Goal: Consume media (video, audio): Consume media (video, audio)

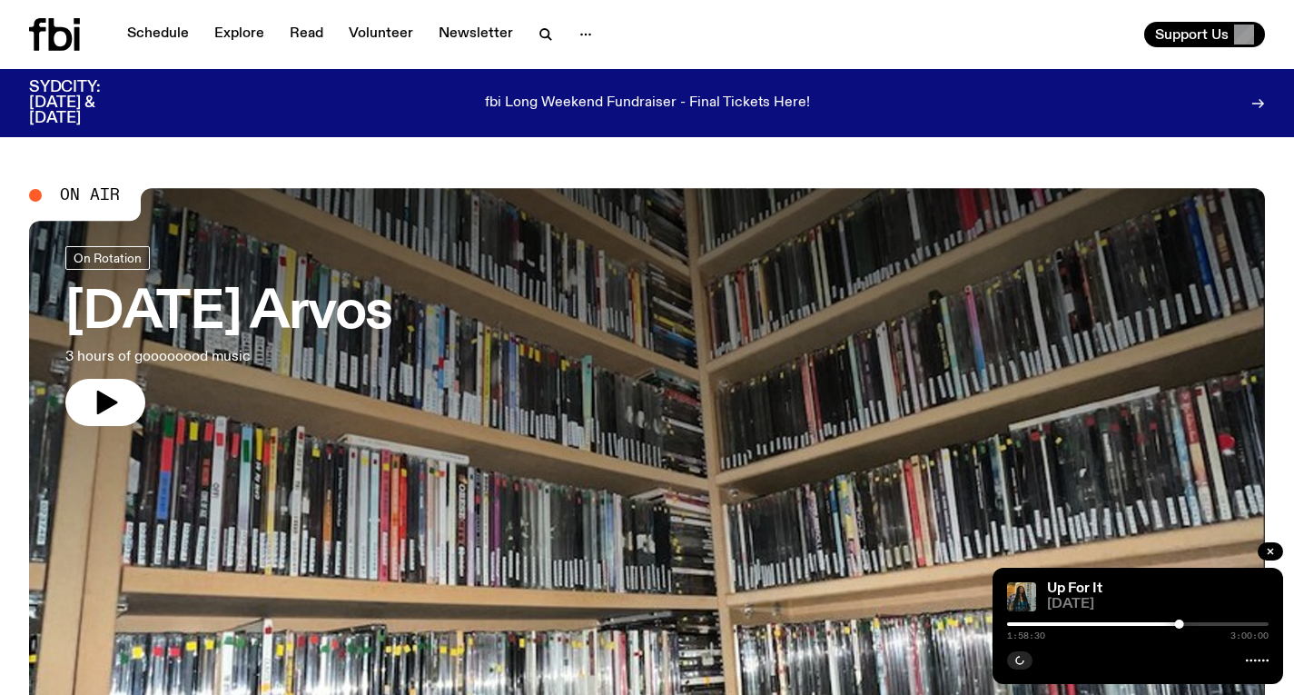
click at [73, 38] on icon at bounding box center [54, 34] width 51 height 33
click at [158, 37] on link "Schedule" at bounding box center [158, 34] width 84 height 25
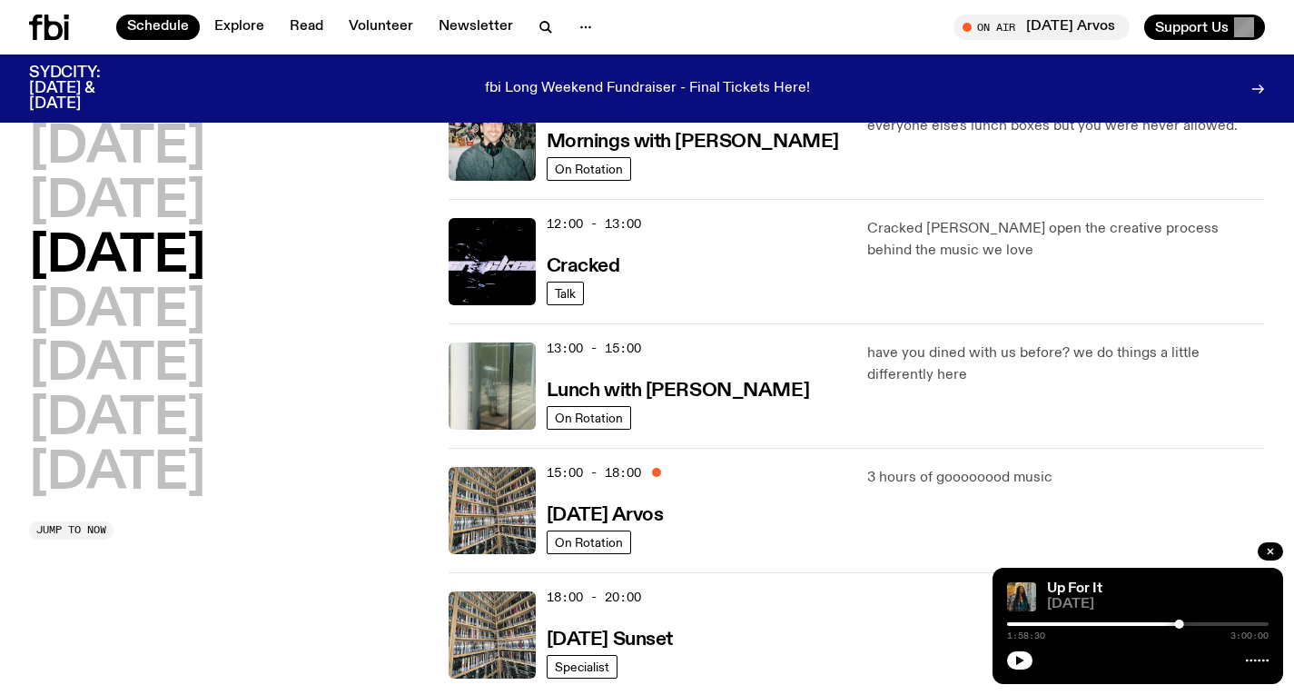
scroll to position [359, 0]
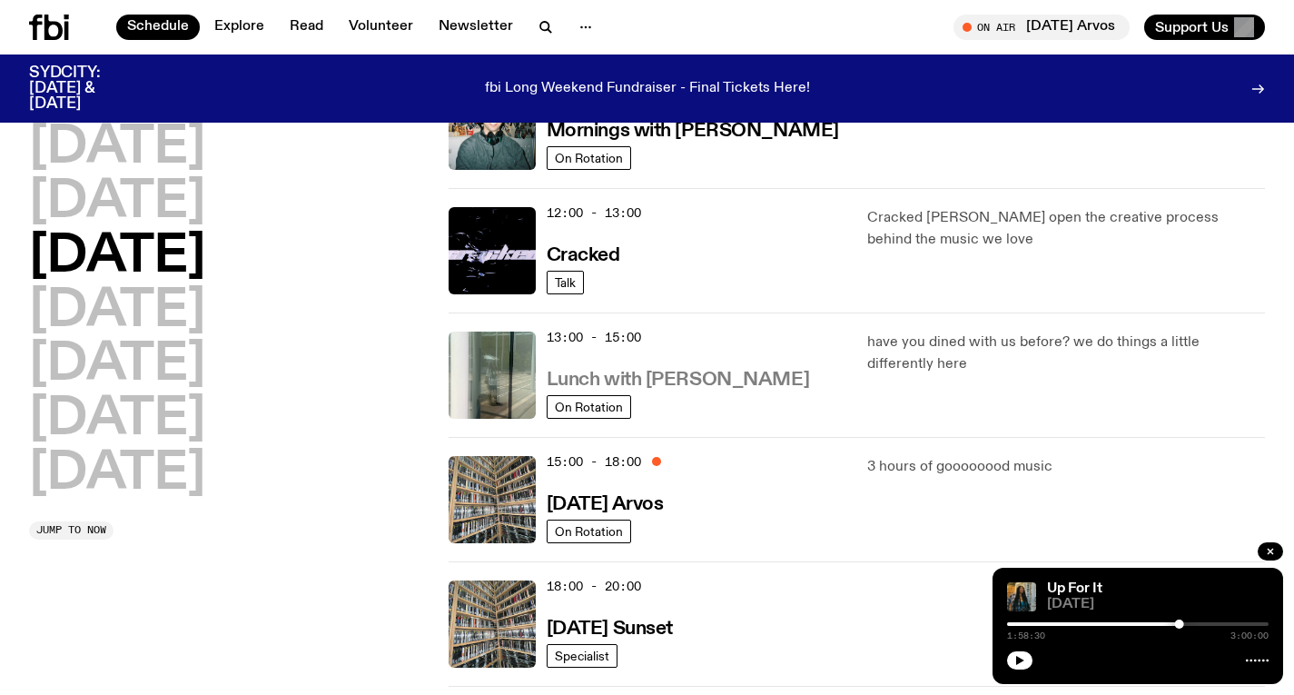
click at [687, 380] on h3 "Lunch with [PERSON_NAME]" at bounding box center [678, 380] width 263 height 19
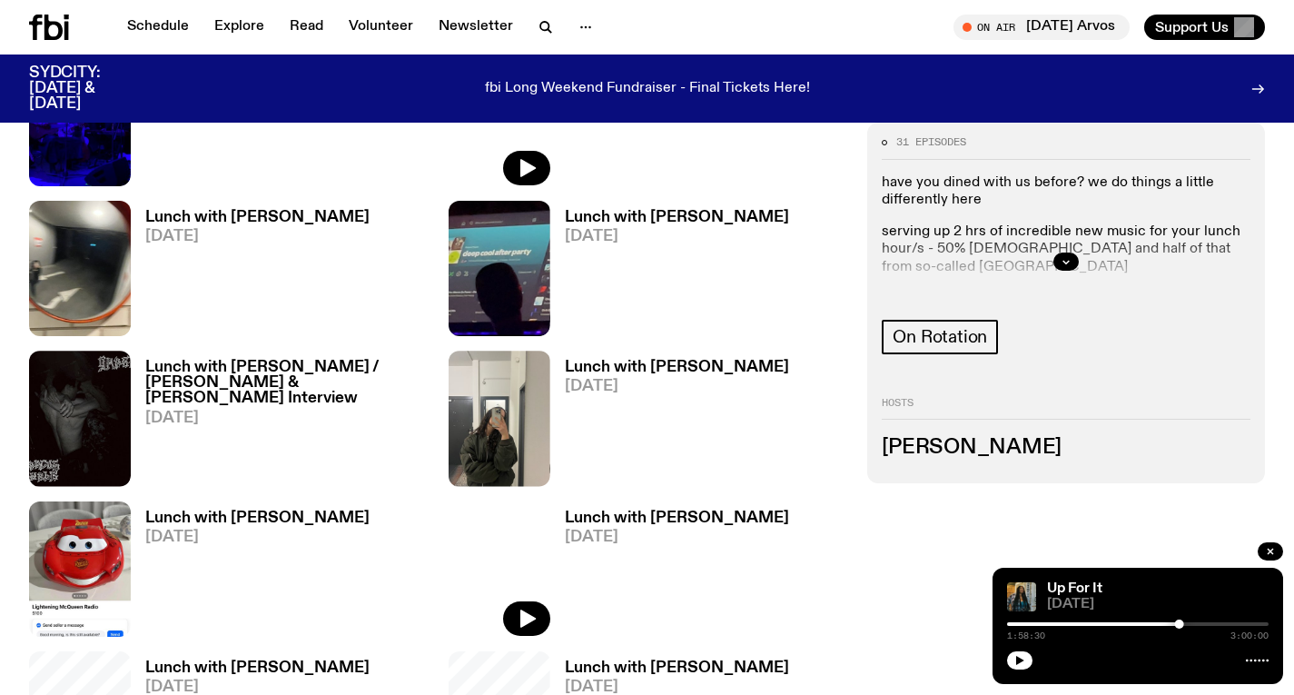
scroll to position [759, 0]
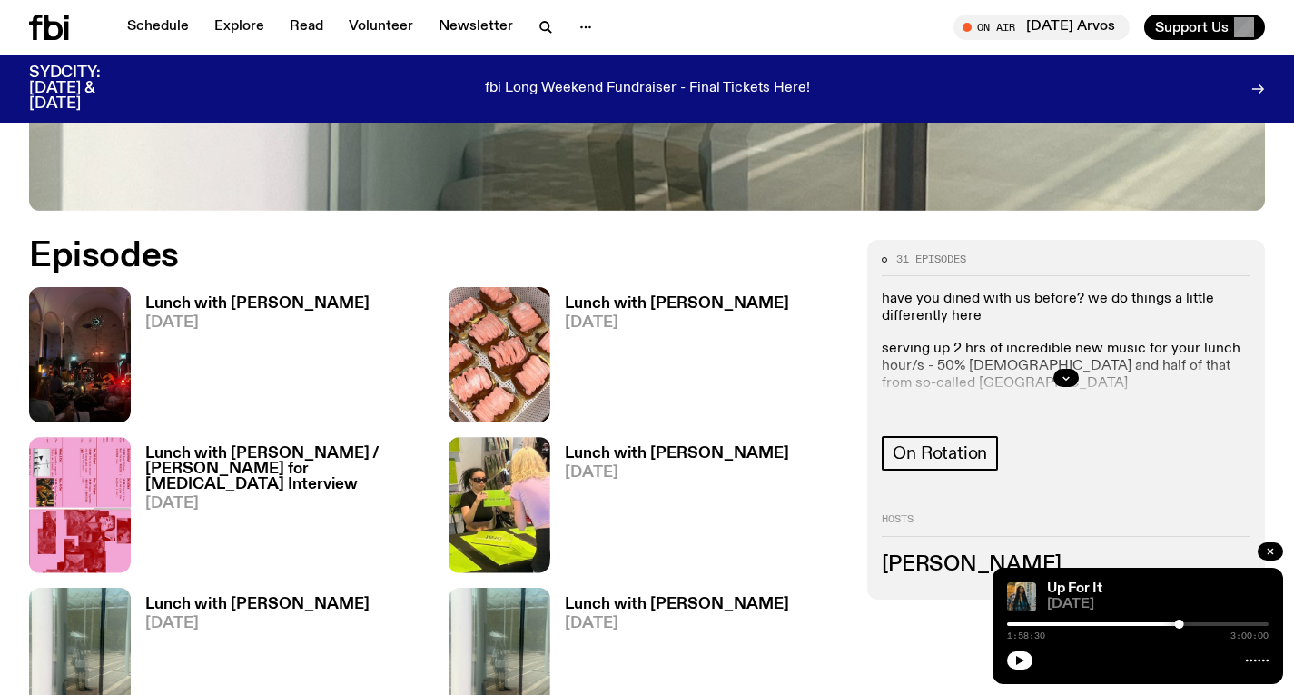
click at [297, 302] on h3 "Lunch with [PERSON_NAME]" at bounding box center [257, 303] width 224 height 15
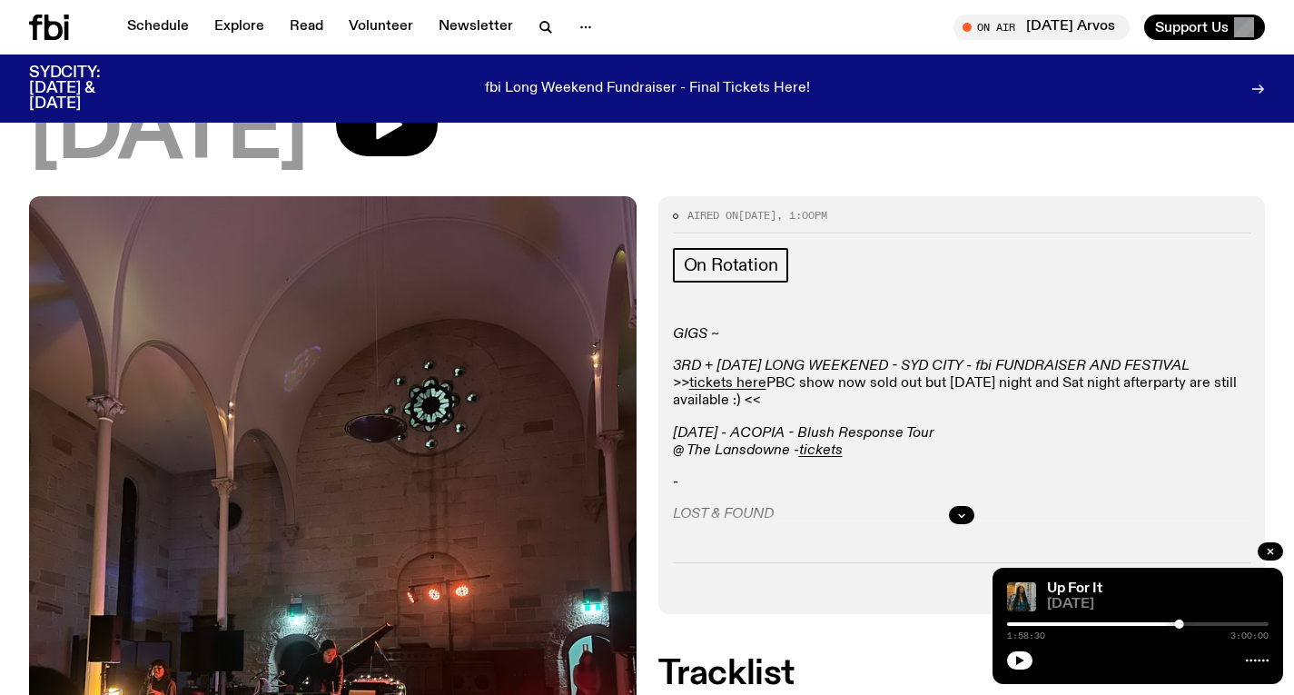
scroll to position [167, 0]
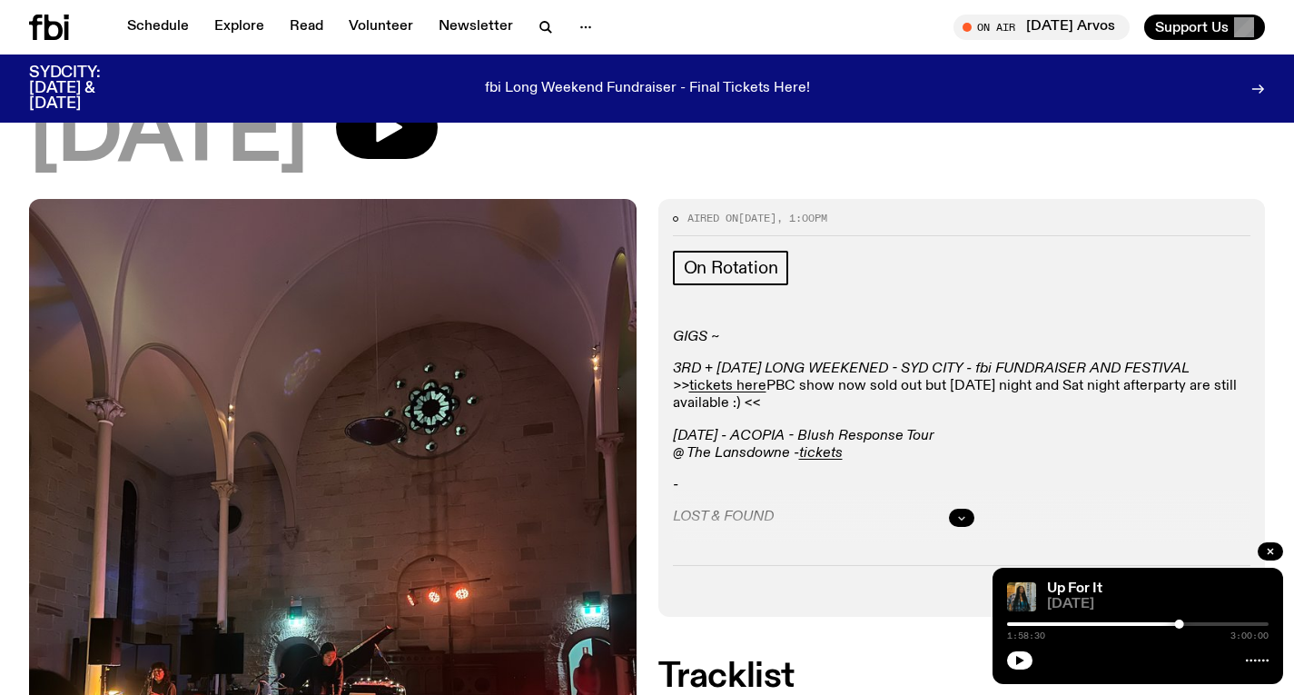
click at [974, 517] on button "button" at bounding box center [961, 518] width 25 height 18
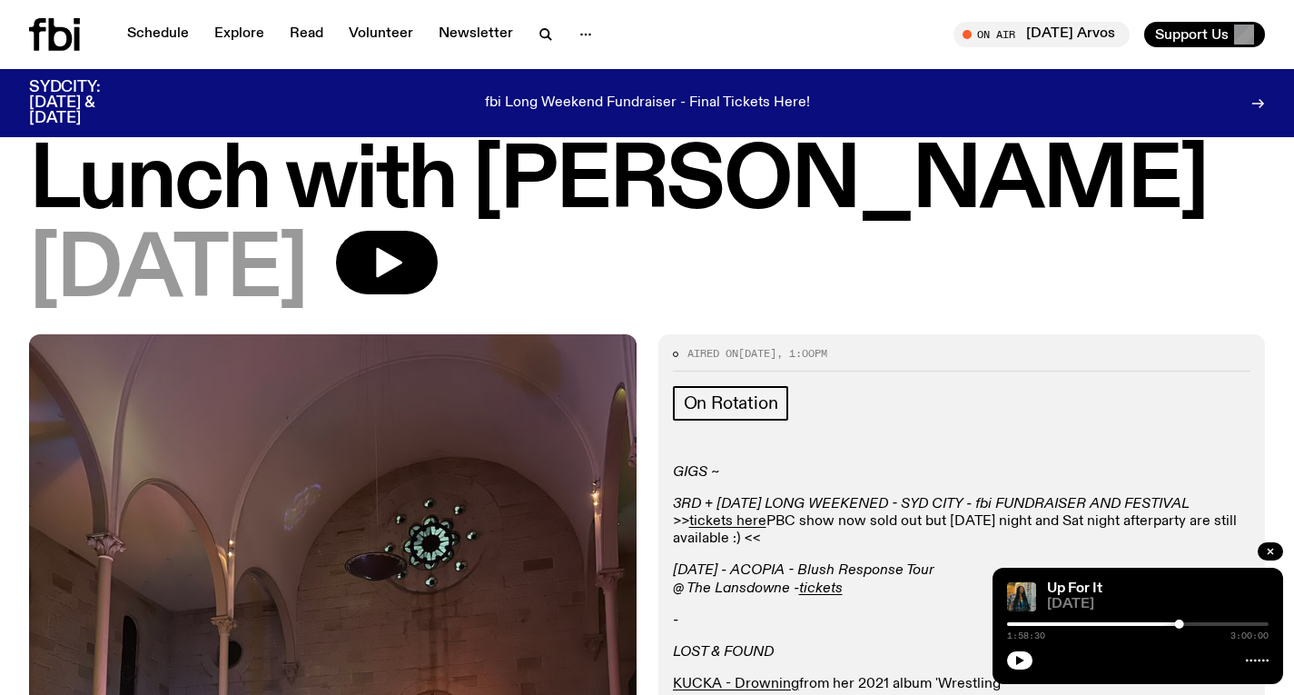
scroll to position [0, 0]
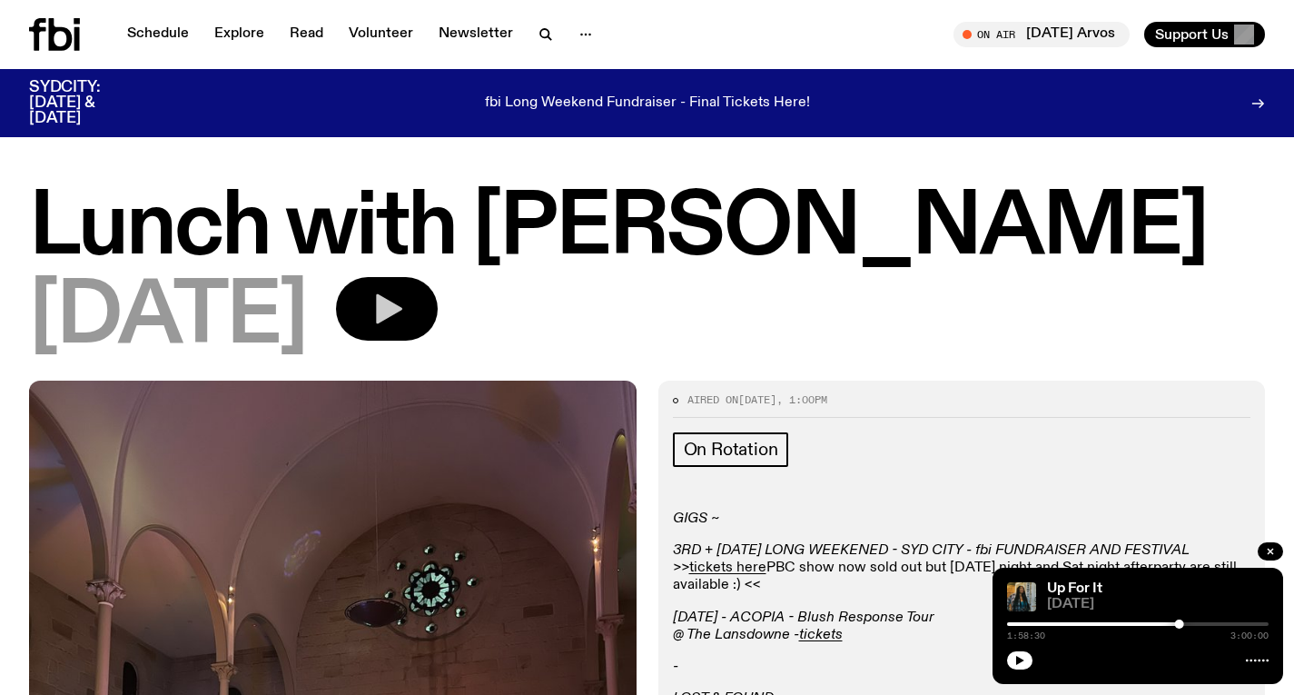
click at [438, 308] on button "button" at bounding box center [387, 309] width 102 height 64
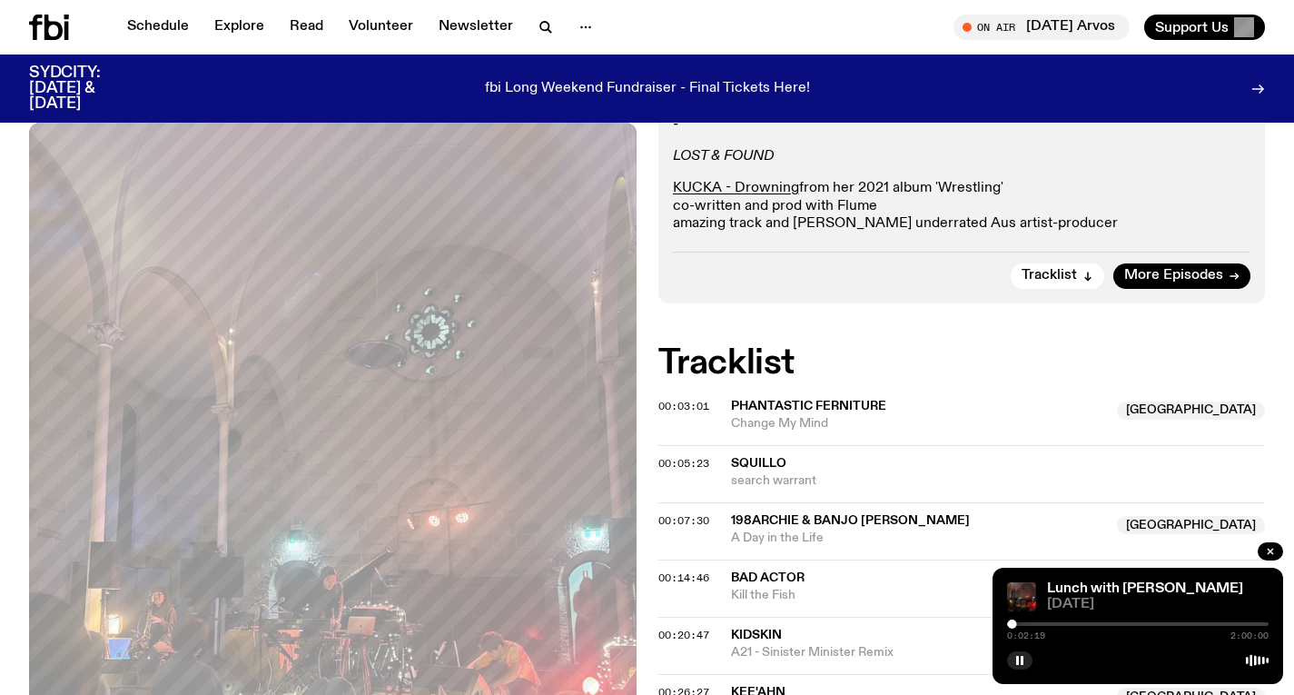
scroll to position [531, 0]
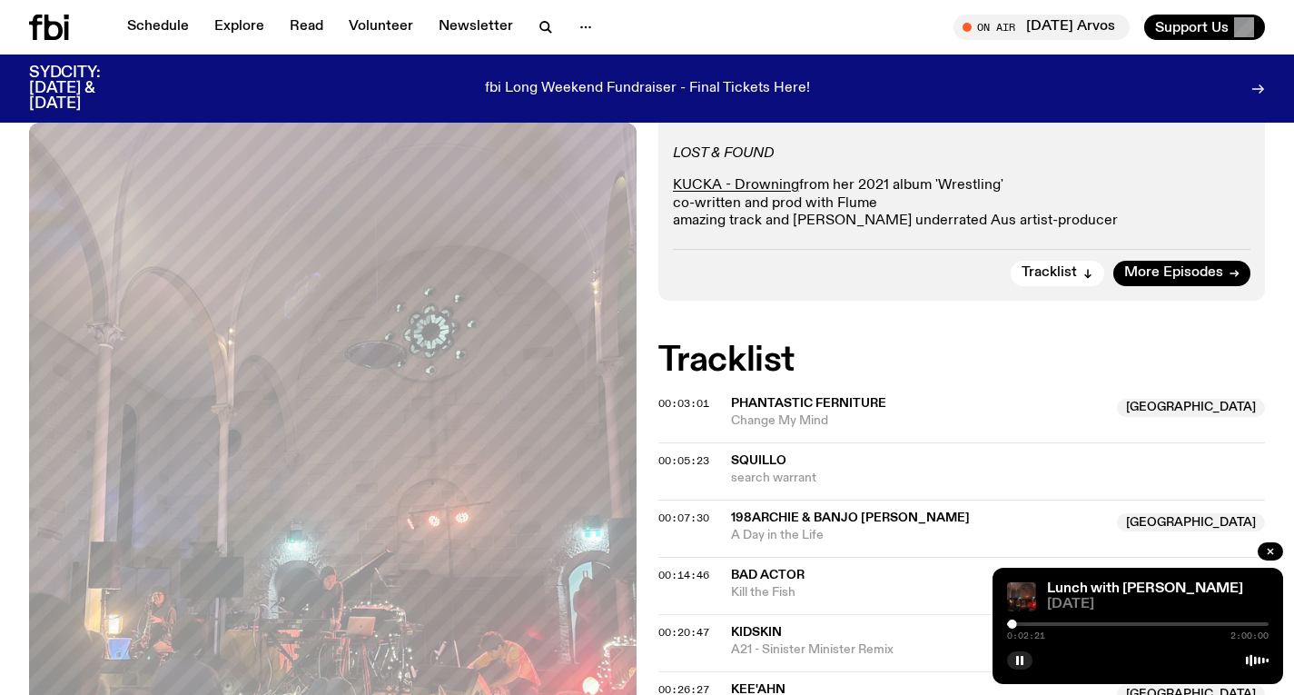
click at [1022, 622] on div at bounding box center [1138, 624] width 262 height 4
click at [1029, 624] on div at bounding box center [1138, 624] width 262 height 4
click at [1034, 622] on div at bounding box center [1138, 624] width 262 height 4
click at [1033, 621] on div at bounding box center [1032, 624] width 9 height 9
click at [1032, 622] on div at bounding box center [1031, 624] width 9 height 9
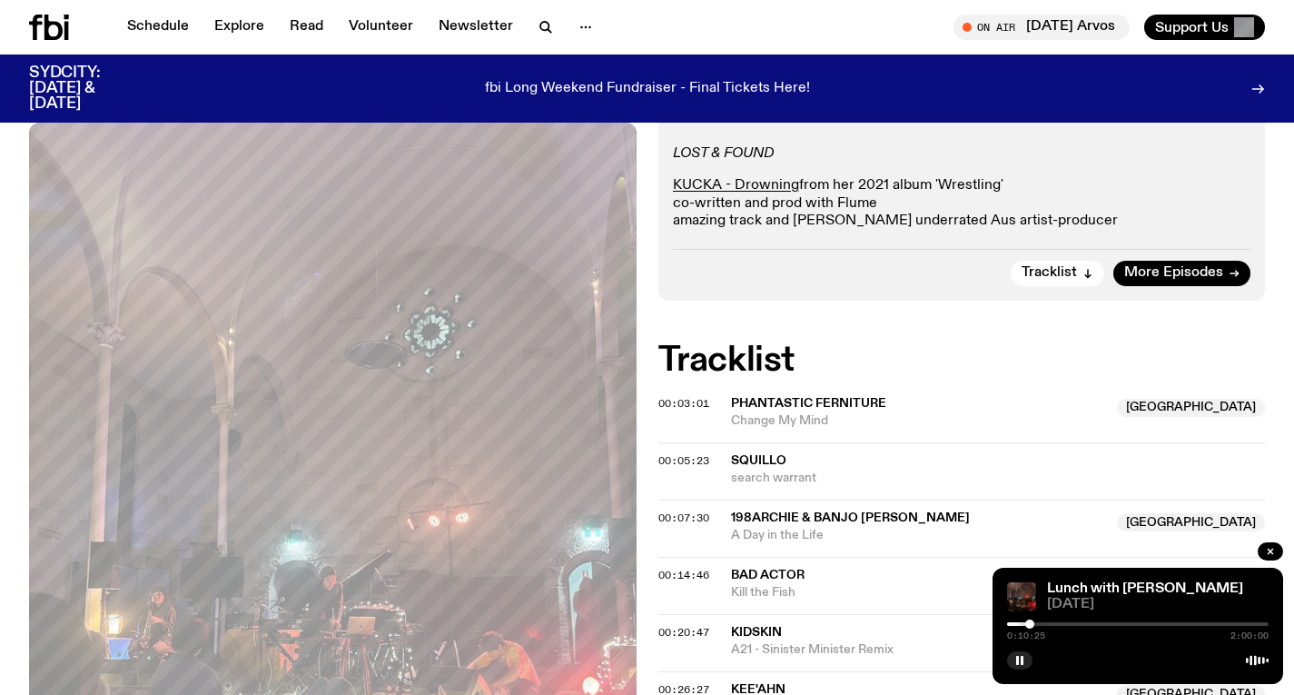
click at [1030, 622] on div at bounding box center [1030, 624] width 9 height 9
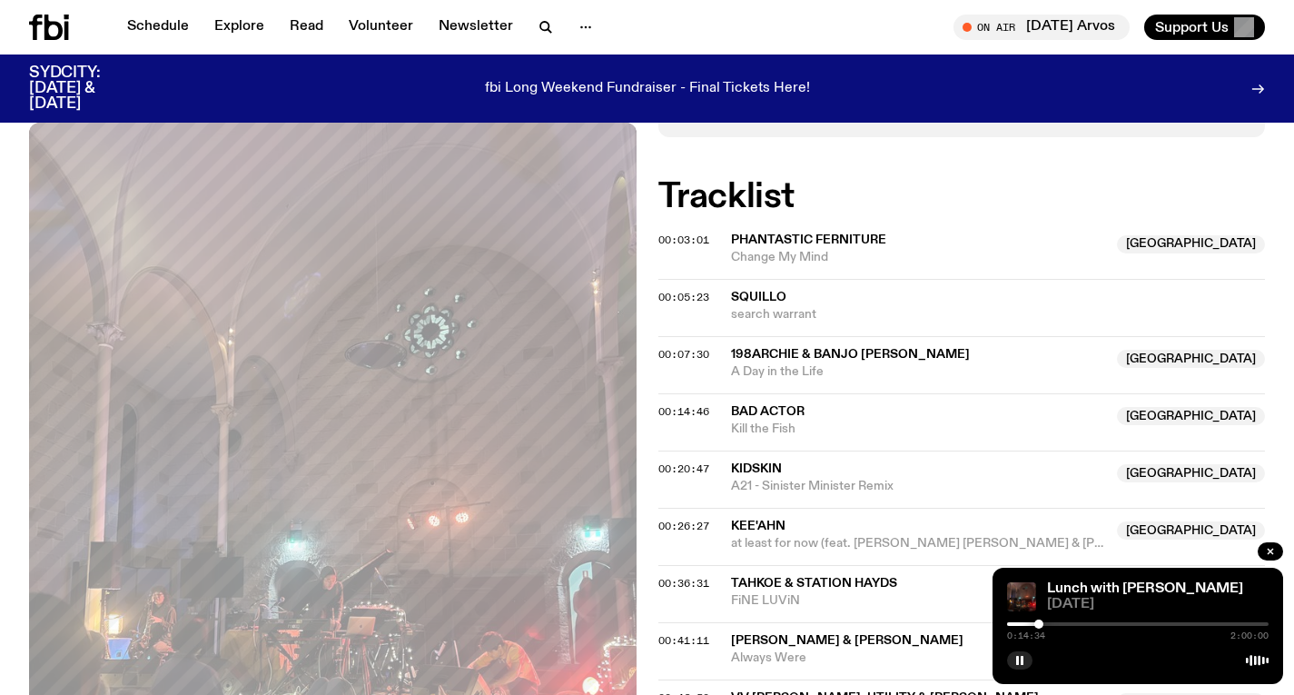
scroll to position [696, 0]
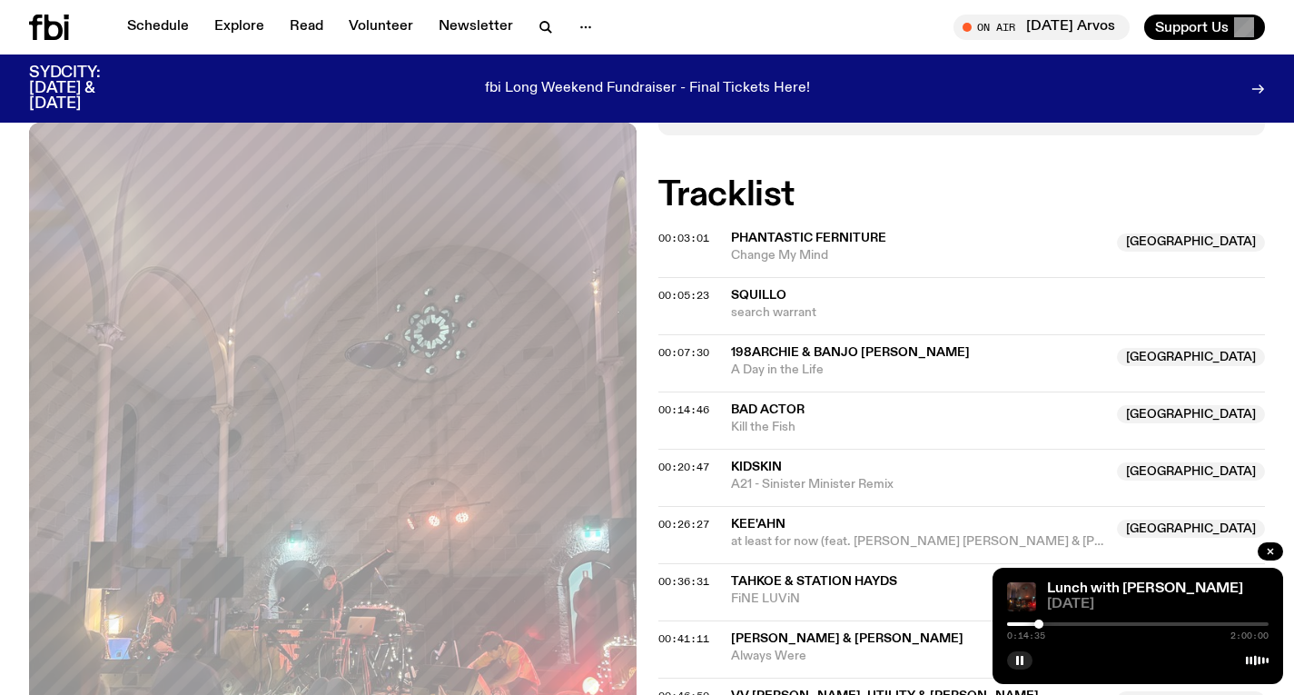
click at [1049, 623] on div at bounding box center [1138, 624] width 262 height 4
click at [1056, 623] on div at bounding box center [1138, 624] width 262 height 4
click at [1063, 622] on div at bounding box center [1138, 624] width 262 height 4
click at [1070, 623] on div at bounding box center [1138, 624] width 262 height 4
click at [1076, 623] on div at bounding box center [1138, 624] width 262 height 4
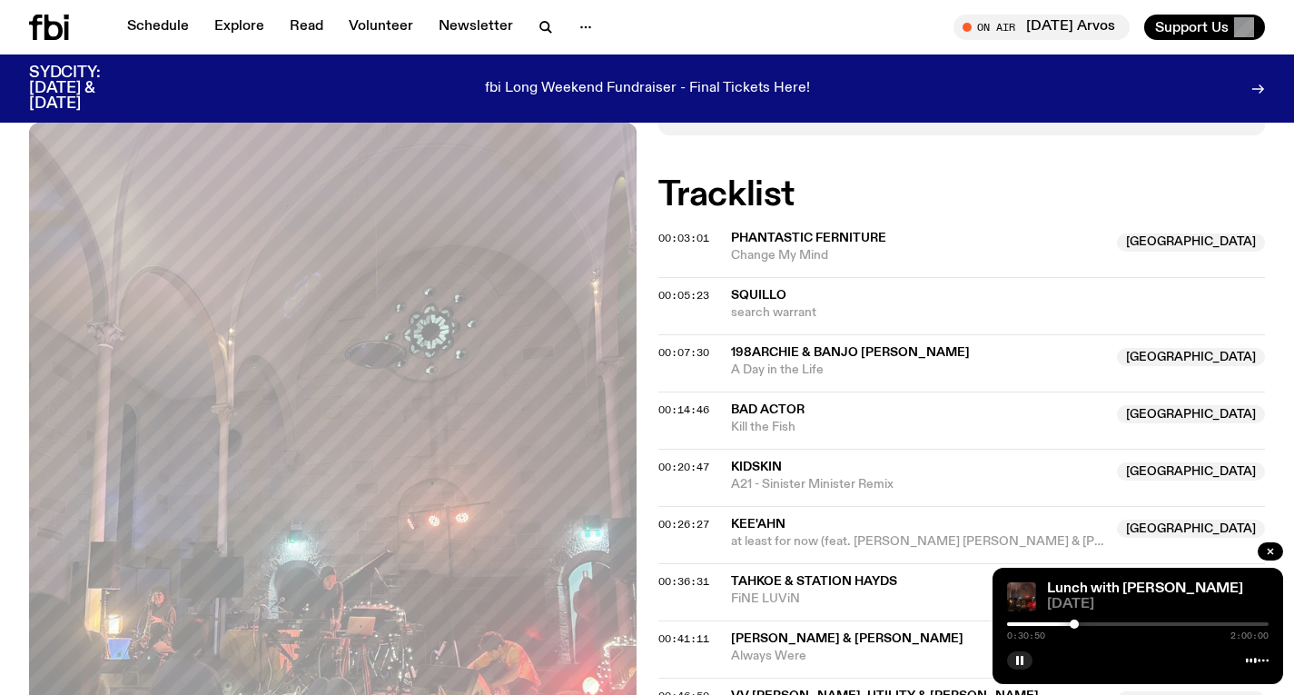
click at [1075, 623] on div at bounding box center [1074, 624] width 9 height 9
click at [1074, 622] on div at bounding box center [1074, 624] width 9 height 9
click at [1073, 622] on div at bounding box center [1073, 624] width 9 height 9
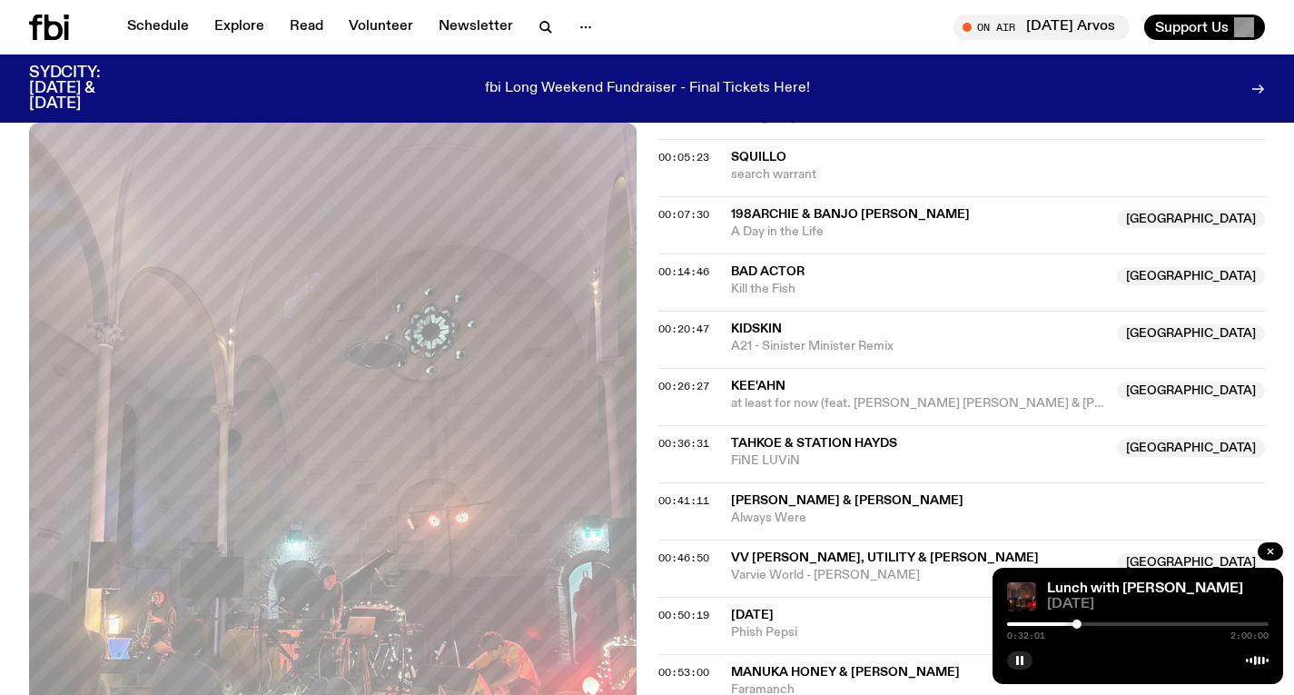
scroll to position [843, 0]
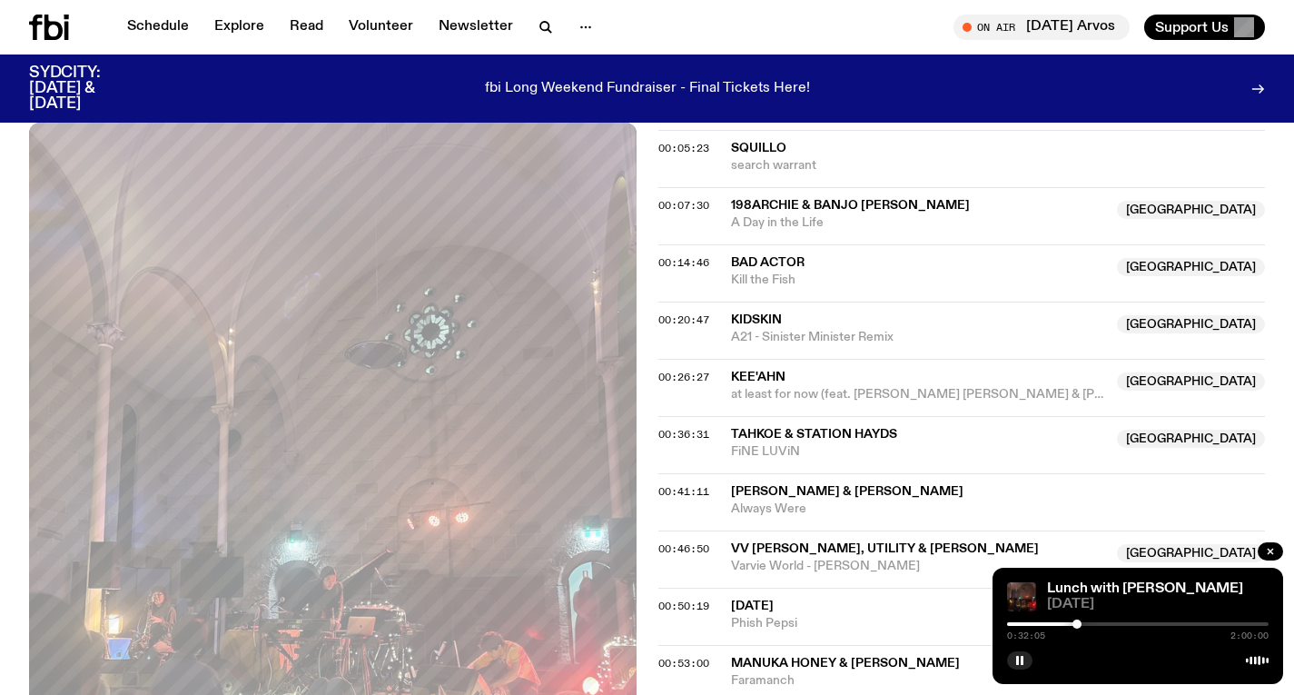
click at [1084, 625] on div at bounding box center [1138, 624] width 262 height 4
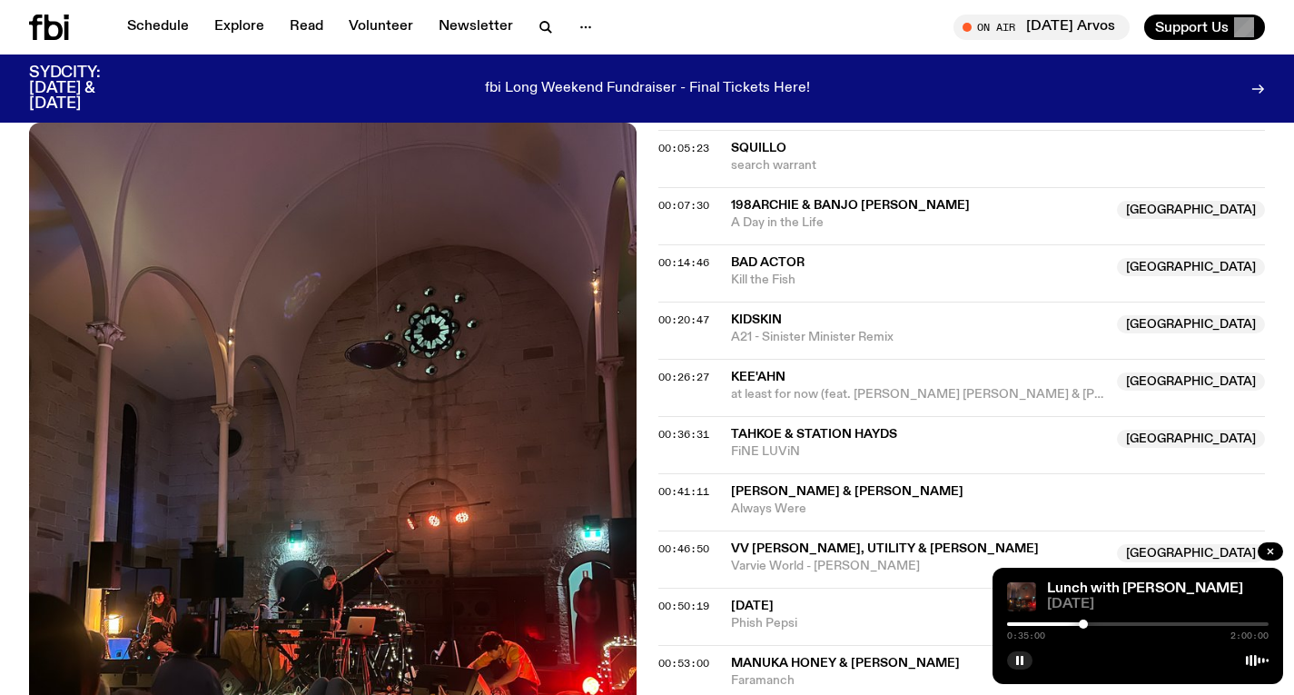
click at [1090, 625] on div at bounding box center [1138, 624] width 262 height 4
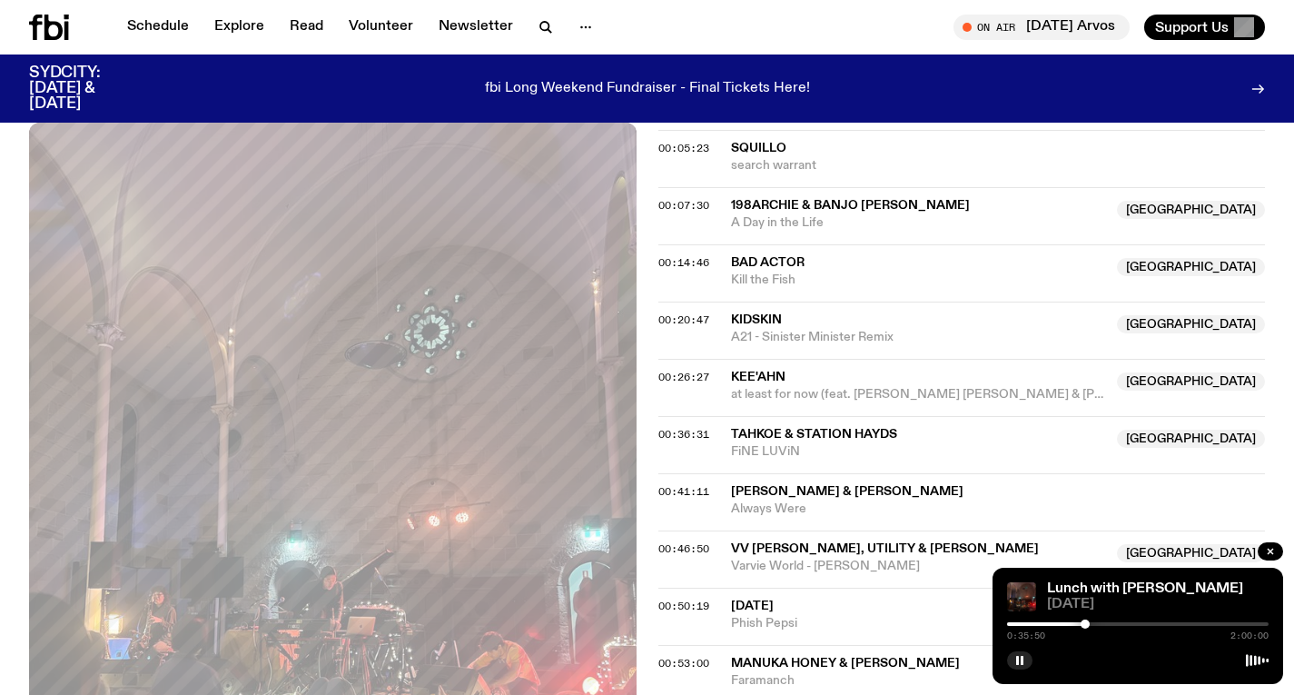
click at [1086, 622] on div at bounding box center [1085, 624] width 9 height 9
click at [1083, 622] on div at bounding box center [1082, 624] width 9 height 9
click at [1079, 621] on div at bounding box center [1079, 624] width 9 height 9
click at [1077, 621] on div at bounding box center [1079, 624] width 9 height 9
click at [1076, 621] on div at bounding box center [1075, 624] width 9 height 9
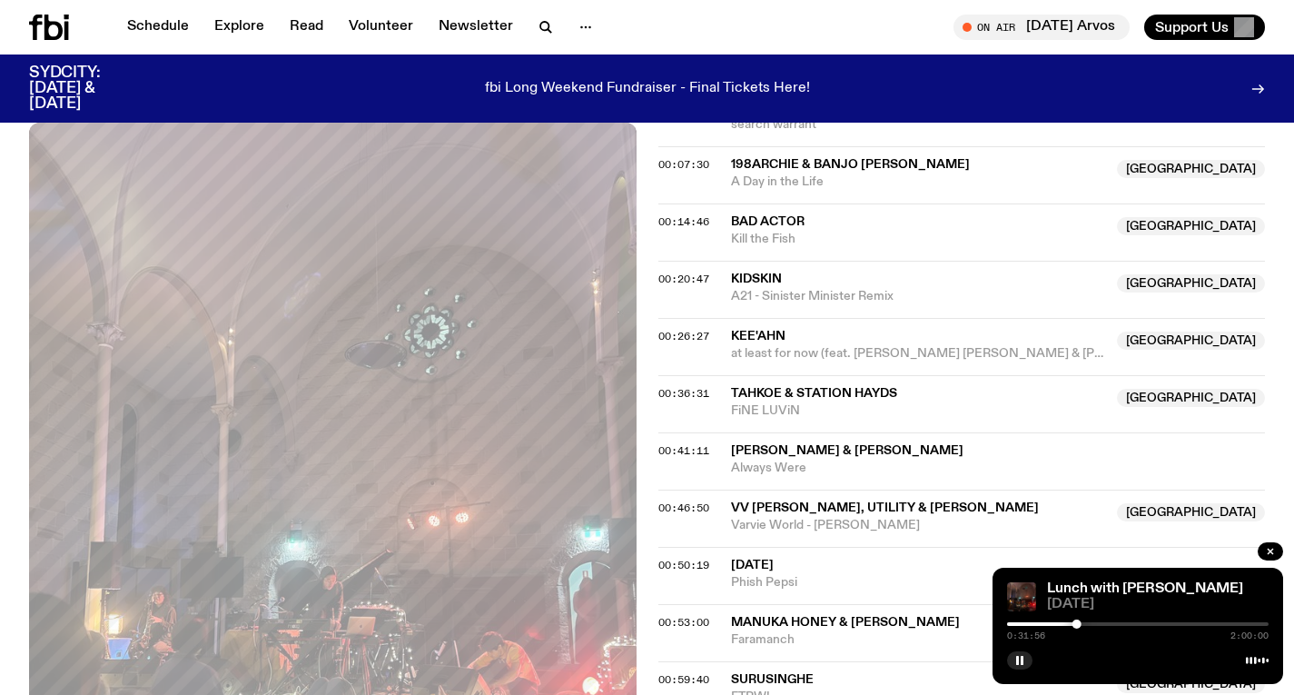
scroll to position [885, 0]
click at [1080, 623] on div at bounding box center [1080, 624] width 9 height 9
click at [1083, 625] on div at bounding box center [1080, 624] width 9 height 9
click at [1091, 624] on div at bounding box center [1138, 624] width 262 height 4
click at [1096, 623] on div at bounding box center [1138, 624] width 262 height 4
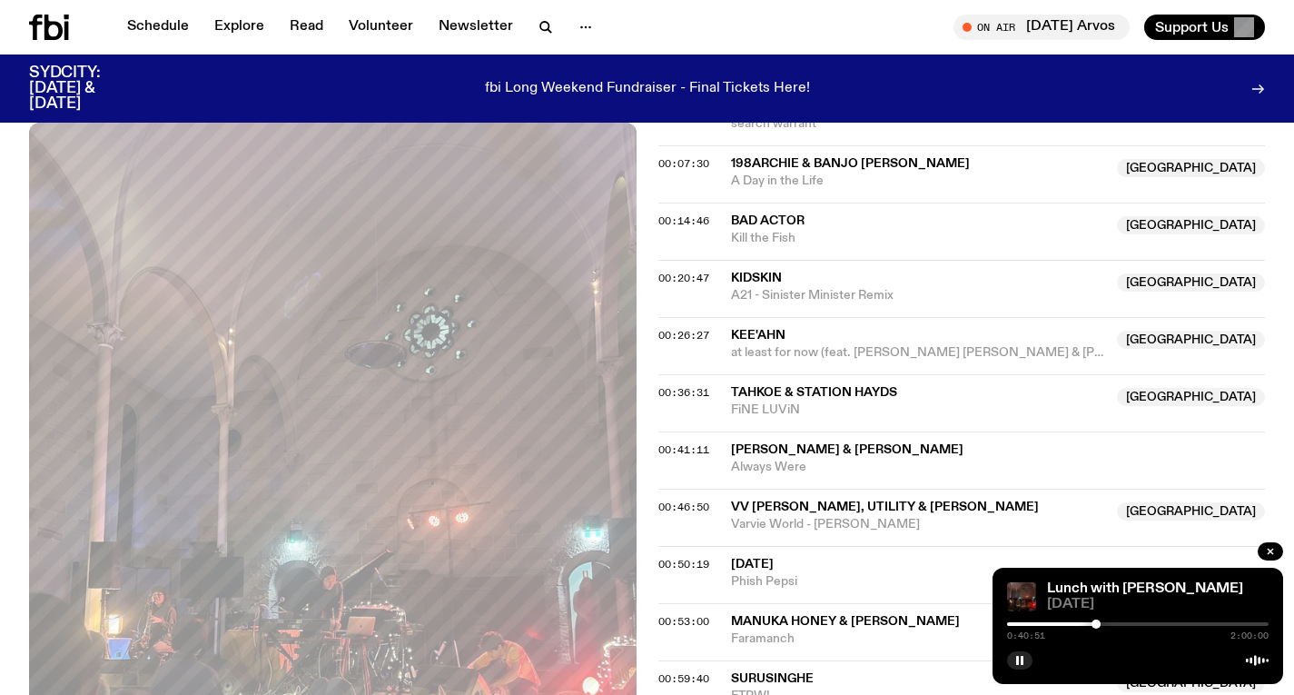
click at [1102, 622] on div at bounding box center [1138, 624] width 262 height 4
click at [1100, 621] on div at bounding box center [1101, 624] width 9 height 9
click at [1098, 621] on div at bounding box center [1098, 624] width 9 height 9
click at [1096, 621] on div at bounding box center [1096, 624] width 9 height 9
click at [1095, 621] on div at bounding box center [1094, 624] width 9 height 9
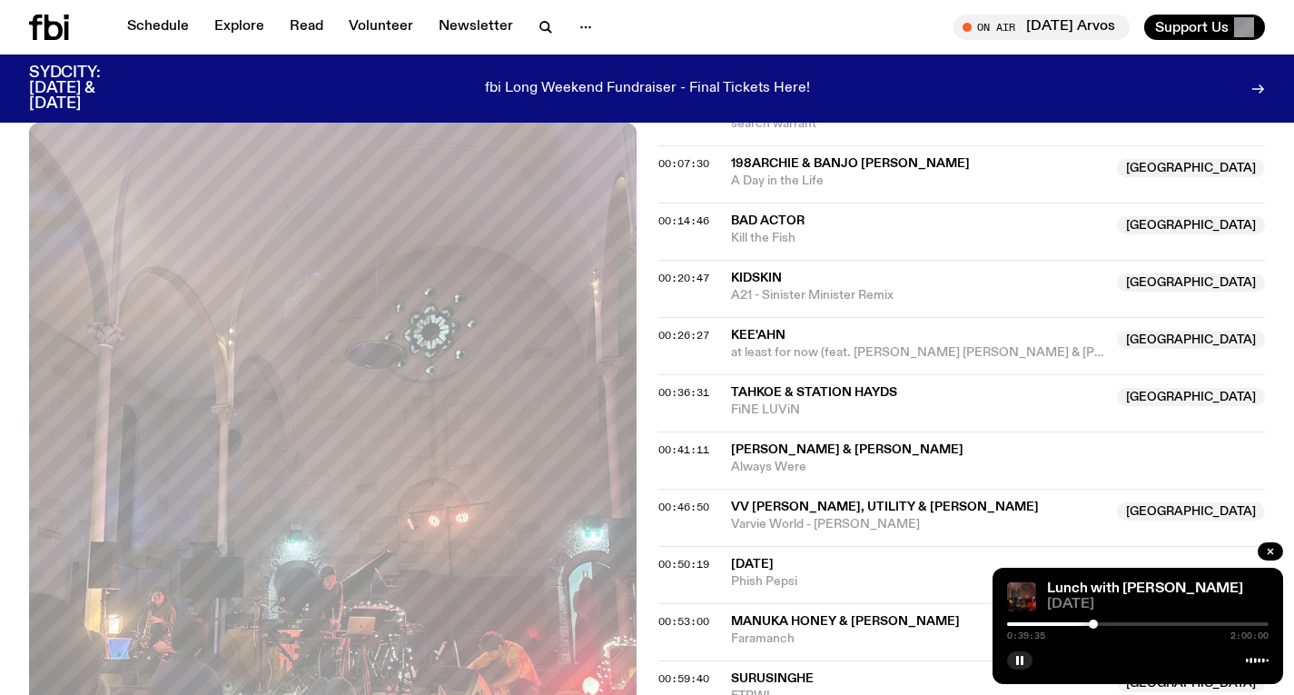
click at [1094, 621] on div at bounding box center [1093, 624] width 9 height 9
click at [1093, 621] on div at bounding box center [1092, 624] width 9 height 9
click at [1092, 621] on div at bounding box center [1091, 624] width 9 height 9
click at [544, 19] on icon "button" at bounding box center [546, 27] width 22 height 22
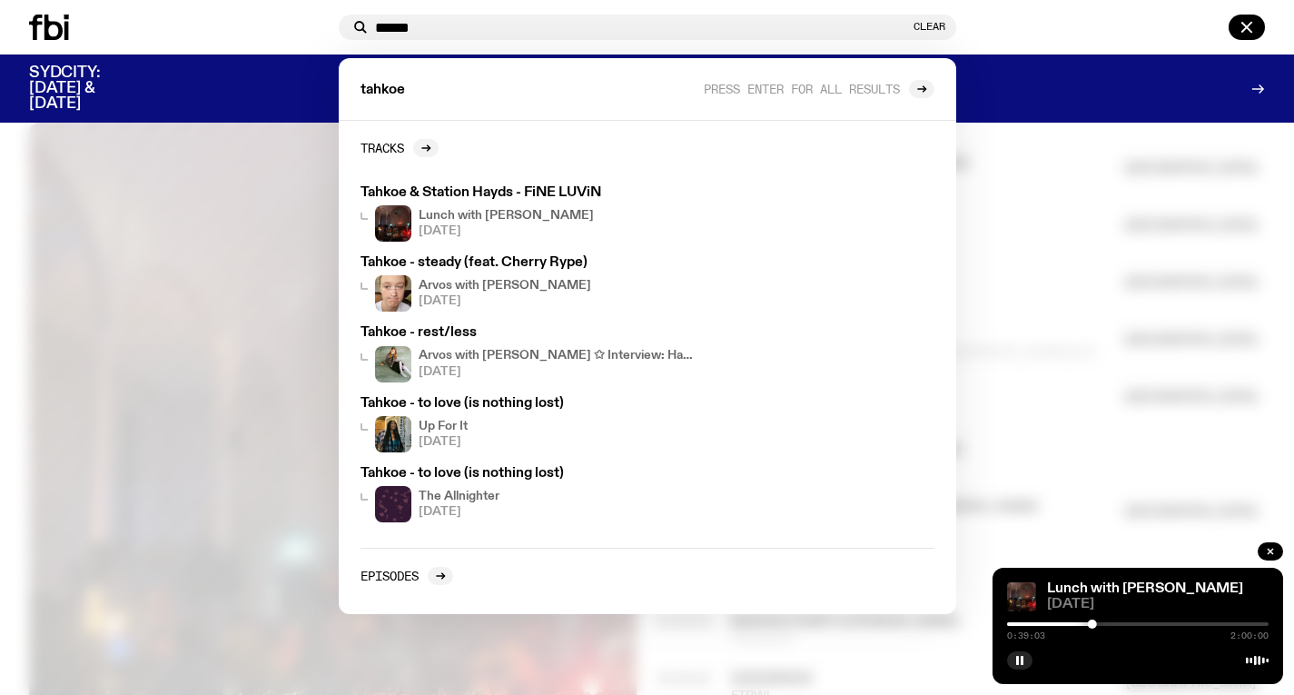
type input "******"
click at [919, 34] on div "****** Clear" at bounding box center [648, 27] width 618 height 25
click at [921, 25] on button "Clear" at bounding box center [930, 27] width 32 height 10
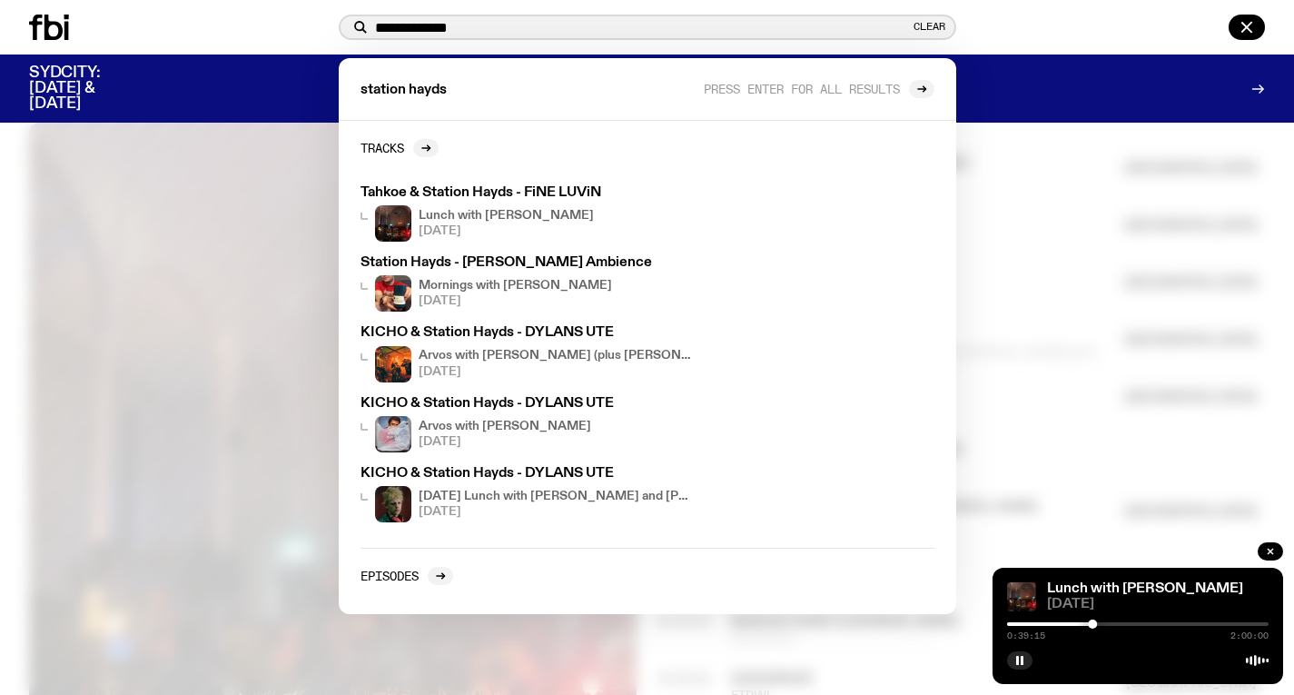
type input "**********"
click at [1043, 146] on div at bounding box center [647, 347] width 1294 height 695
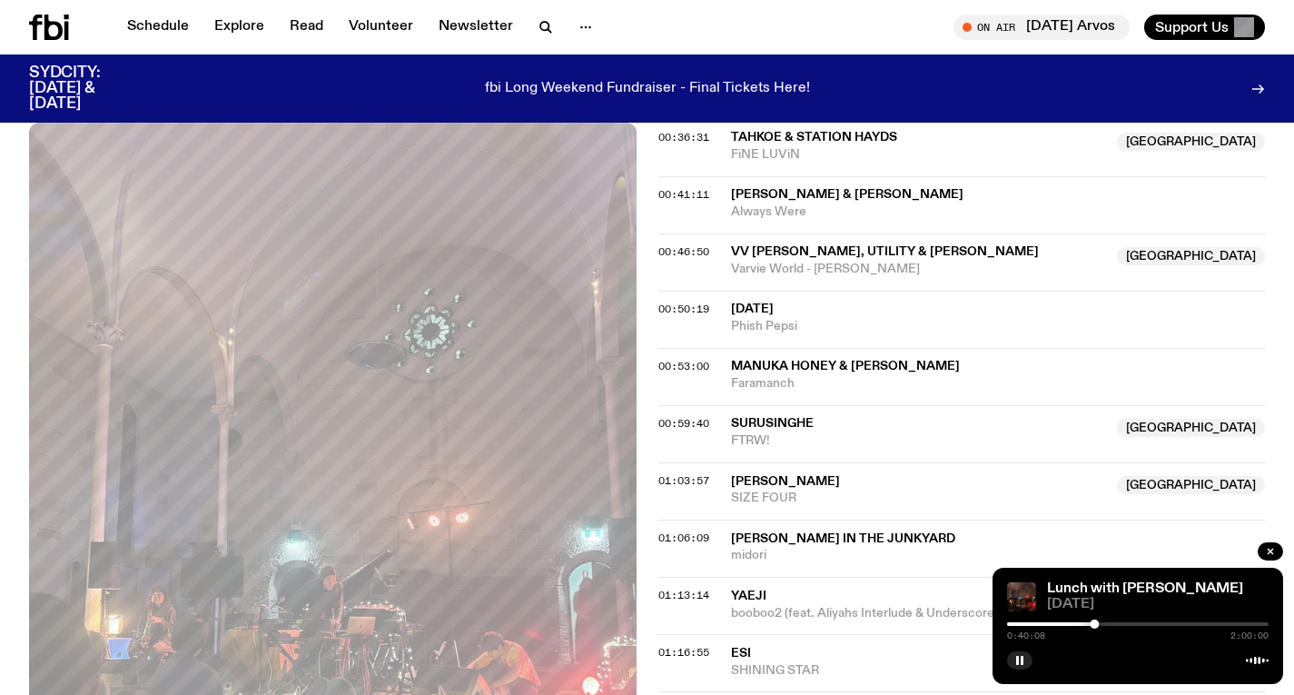
scroll to position [1135, 0]
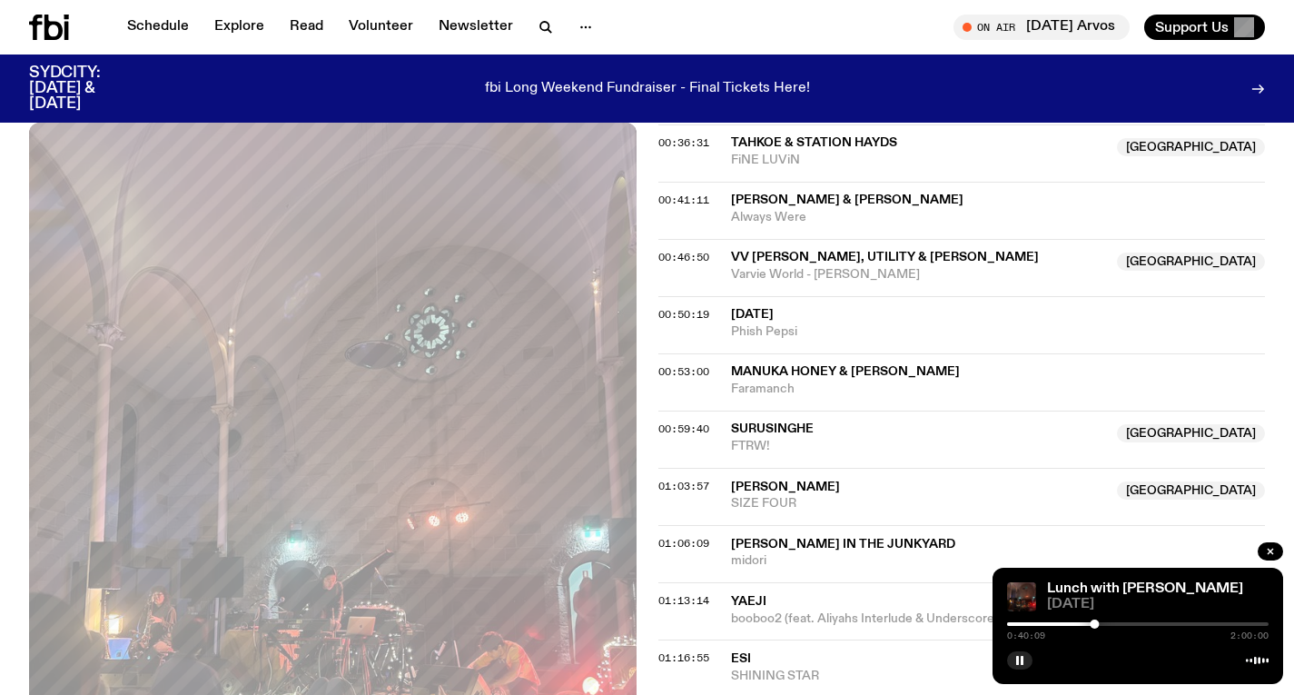
click at [1098, 623] on div at bounding box center [1094, 624] width 9 height 9
click at [1103, 624] on div at bounding box center [1138, 624] width 262 height 4
click at [1106, 625] on div at bounding box center [1105, 624] width 9 height 9
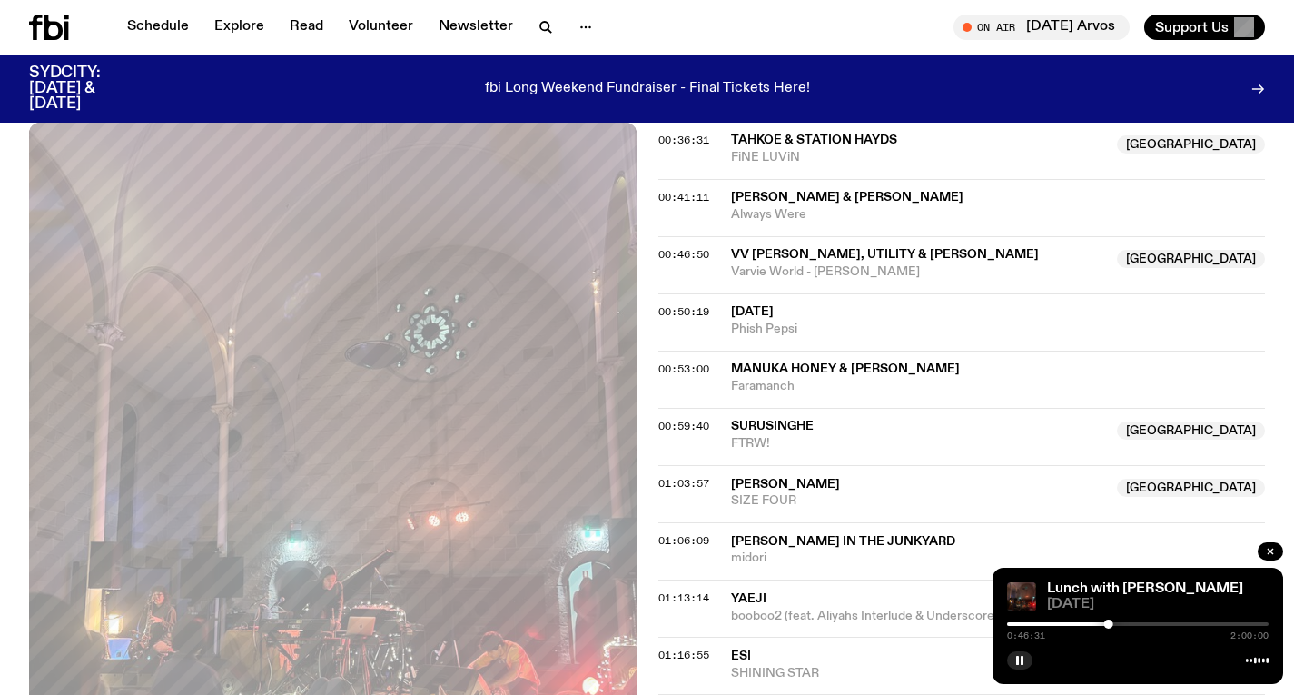
scroll to position [1126, 0]
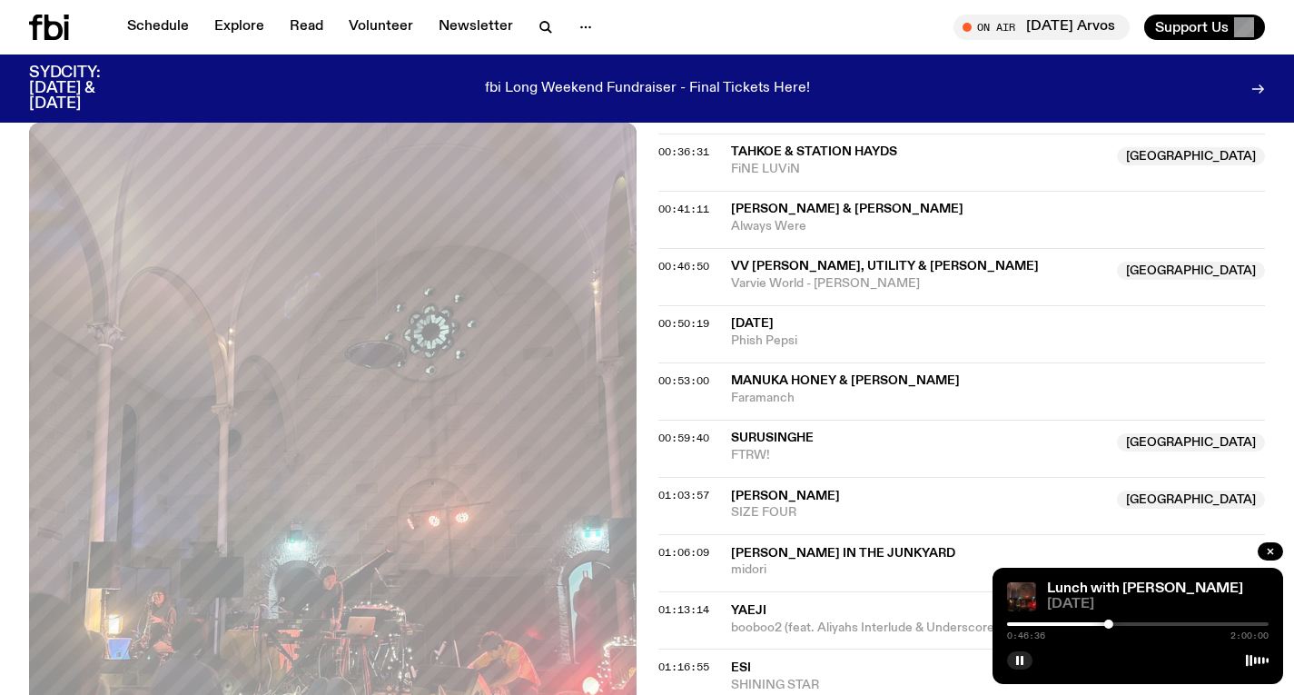
click at [1116, 624] on div at bounding box center [1138, 624] width 262 height 4
click at [1126, 624] on div at bounding box center [1138, 624] width 262 height 4
click at [1128, 624] on div at bounding box center [1128, 624] width 9 height 9
click at [1130, 624] on div at bounding box center [1130, 624] width 9 height 9
click at [1131, 624] on div at bounding box center [1130, 624] width 9 height 9
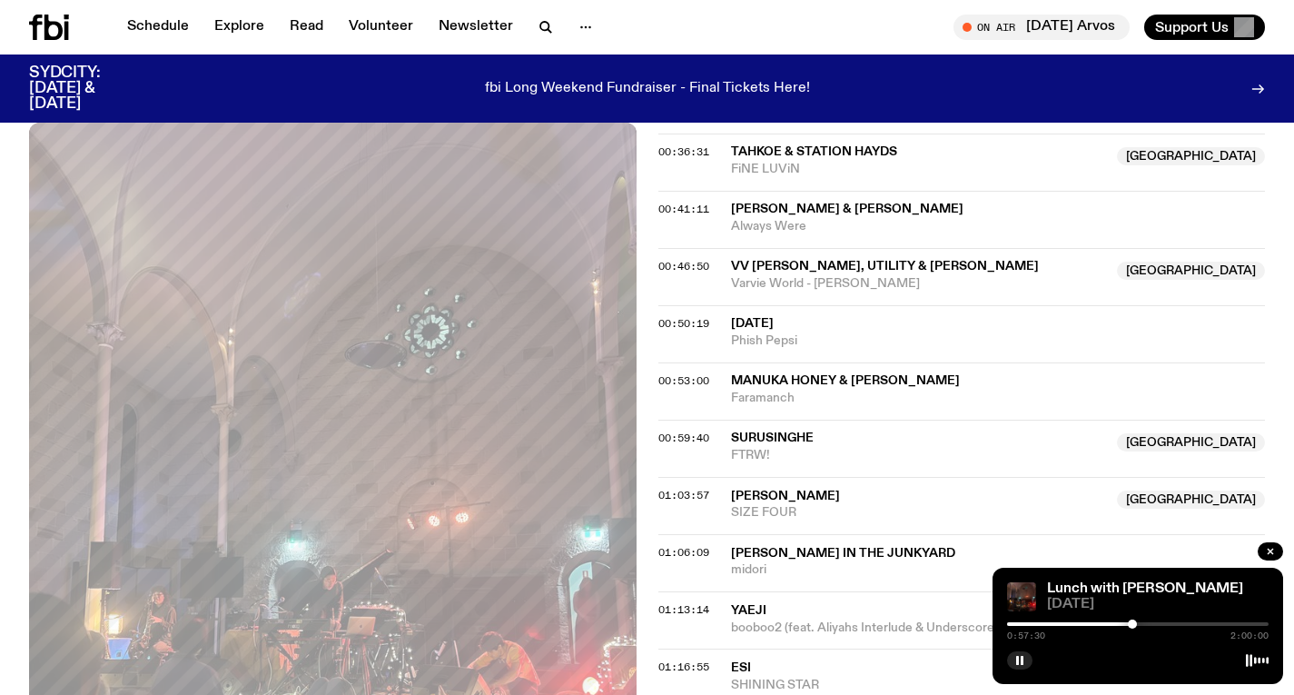
click at [1133, 624] on div at bounding box center [1132, 624] width 9 height 9
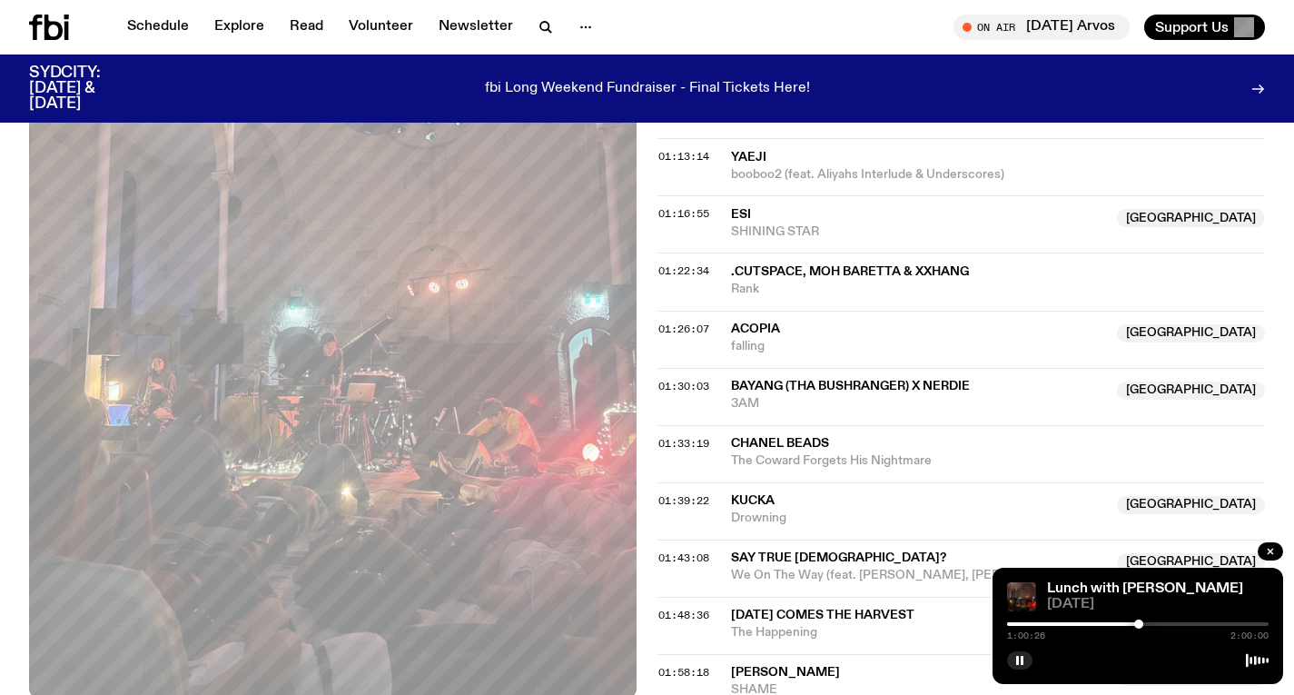
scroll to position [1582, 0]
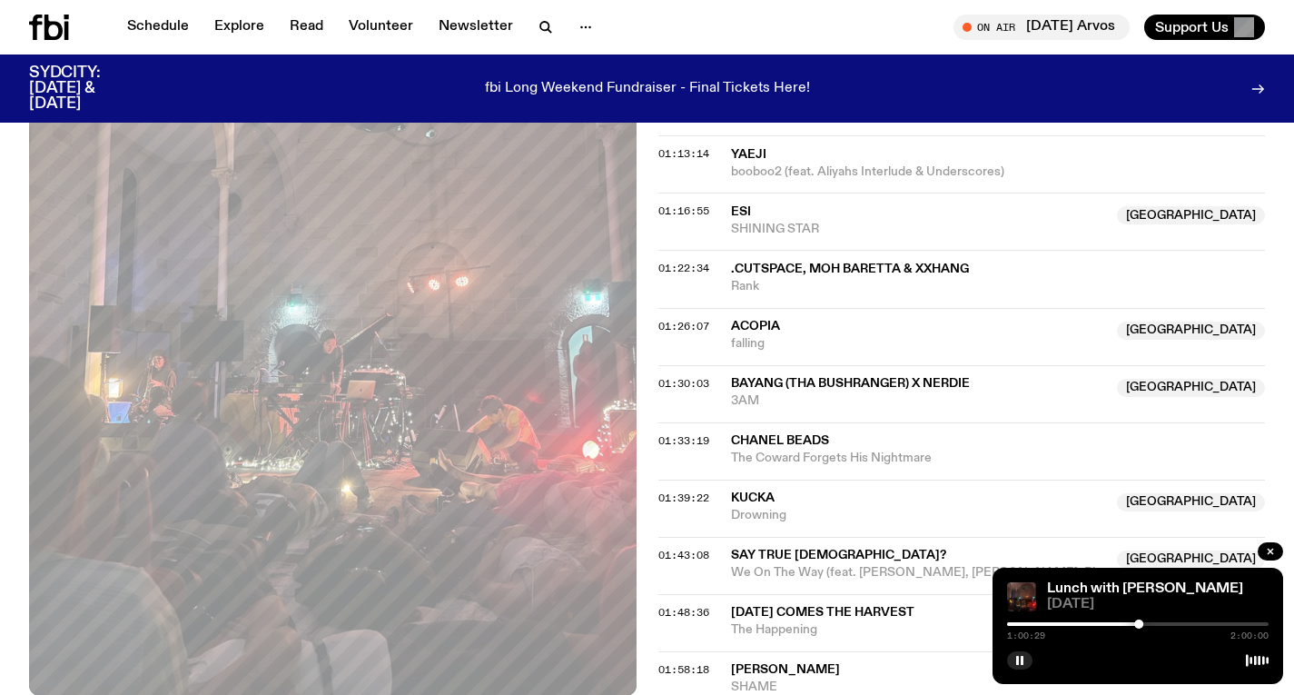
click at [1144, 623] on div at bounding box center [1138, 624] width 262 height 4
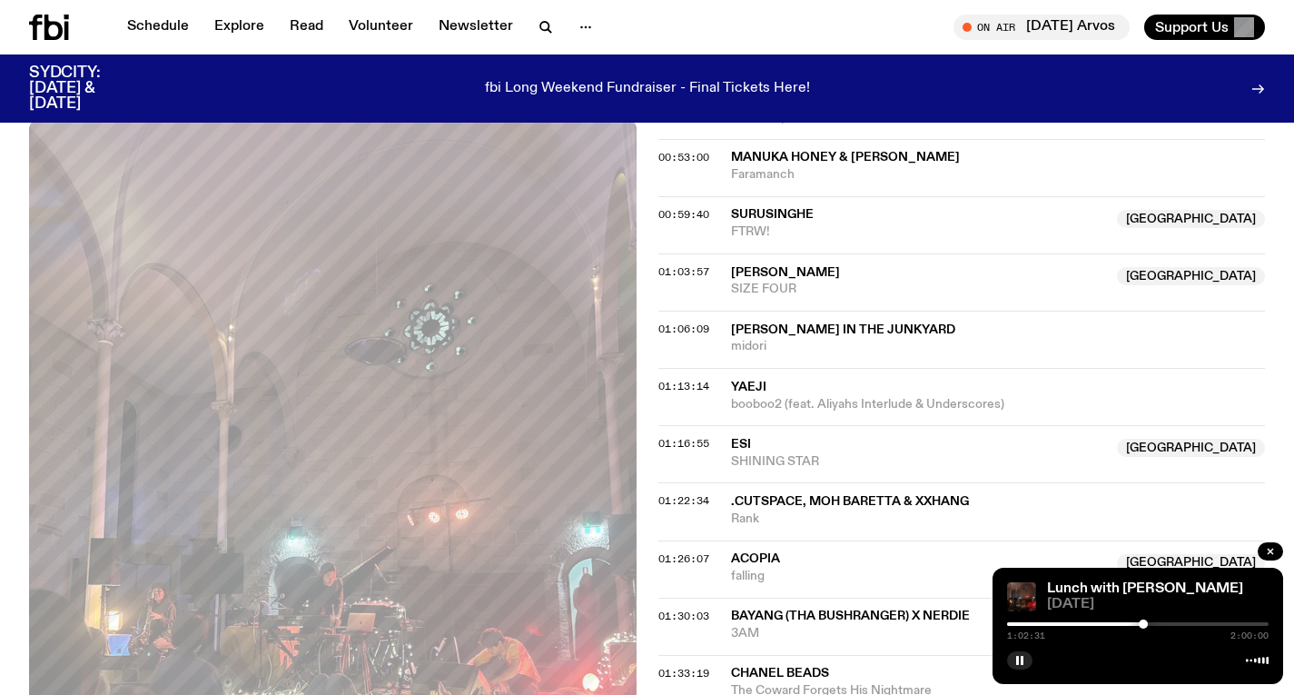
scroll to position [1346, 0]
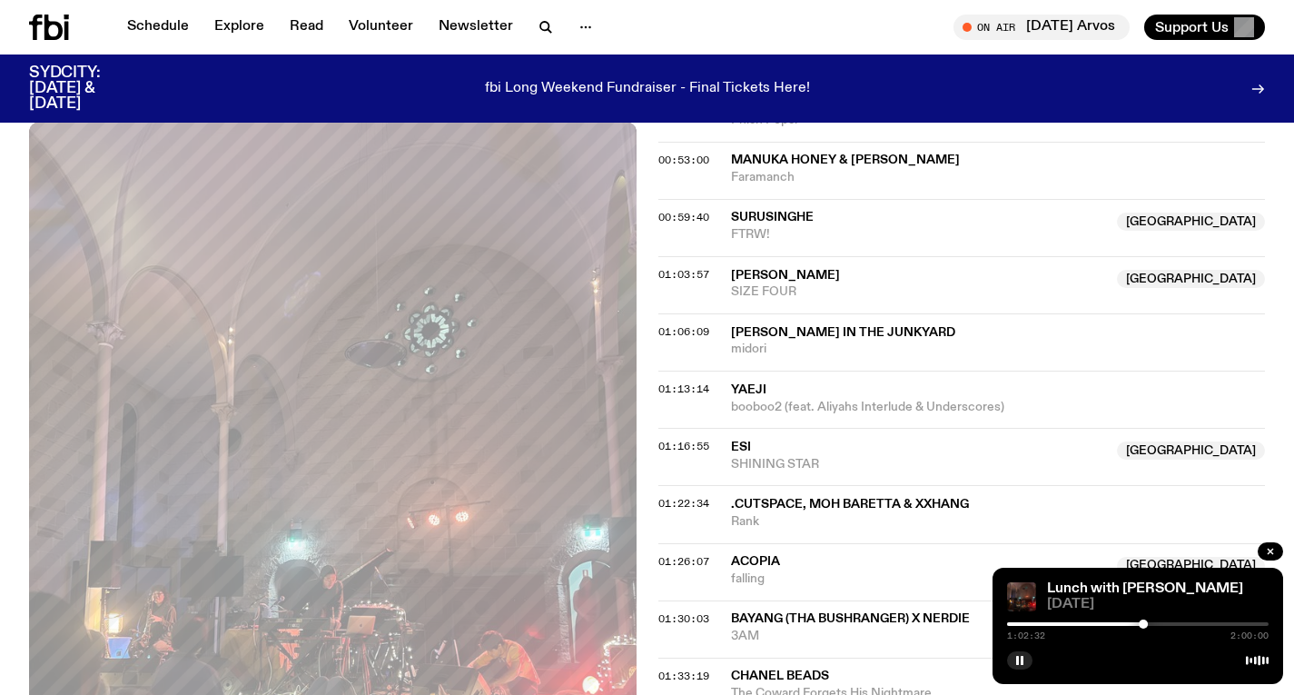
click at [1150, 623] on div at bounding box center [1138, 624] width 262 height 4
click at [1154, 623] on div at bounding box center [1153, 624] width 9 height 9
click at [1157, 623] on div at bounding box center [1157, 624] width 9 height 9
click at [1161, 623] on div at bounding box center [1160, 624] width 9 height 9
click at [1019, 655] on icon "button" at bounding box center [1020, 660] width 11 height 11
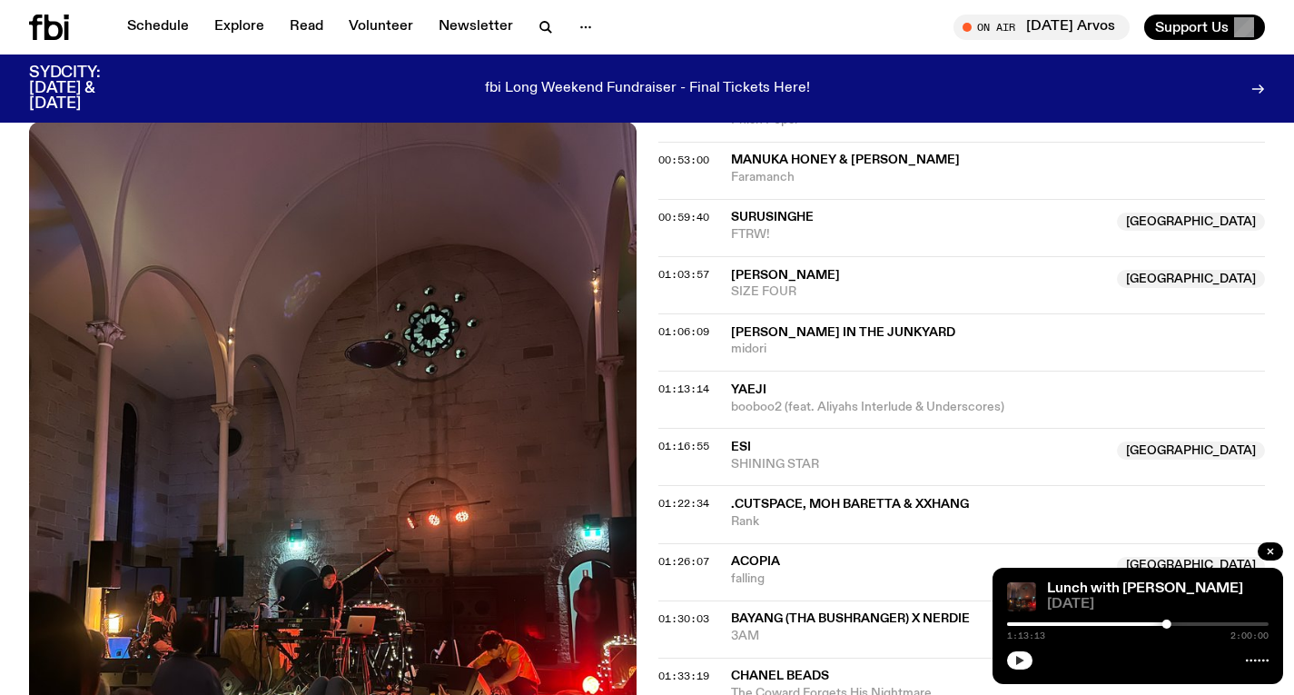
click at [1020, 662] on icon "button" at bounding box center [1021, 660] width 8 height 9
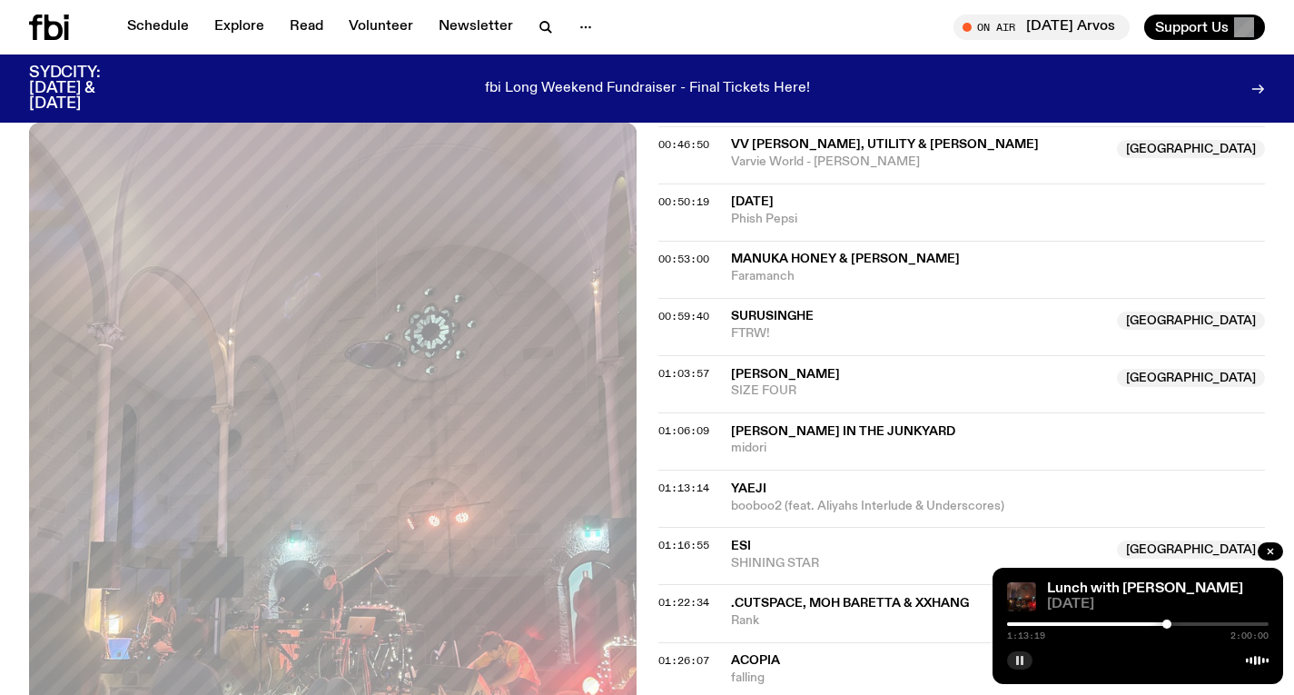
scroll to position [1280, 0]
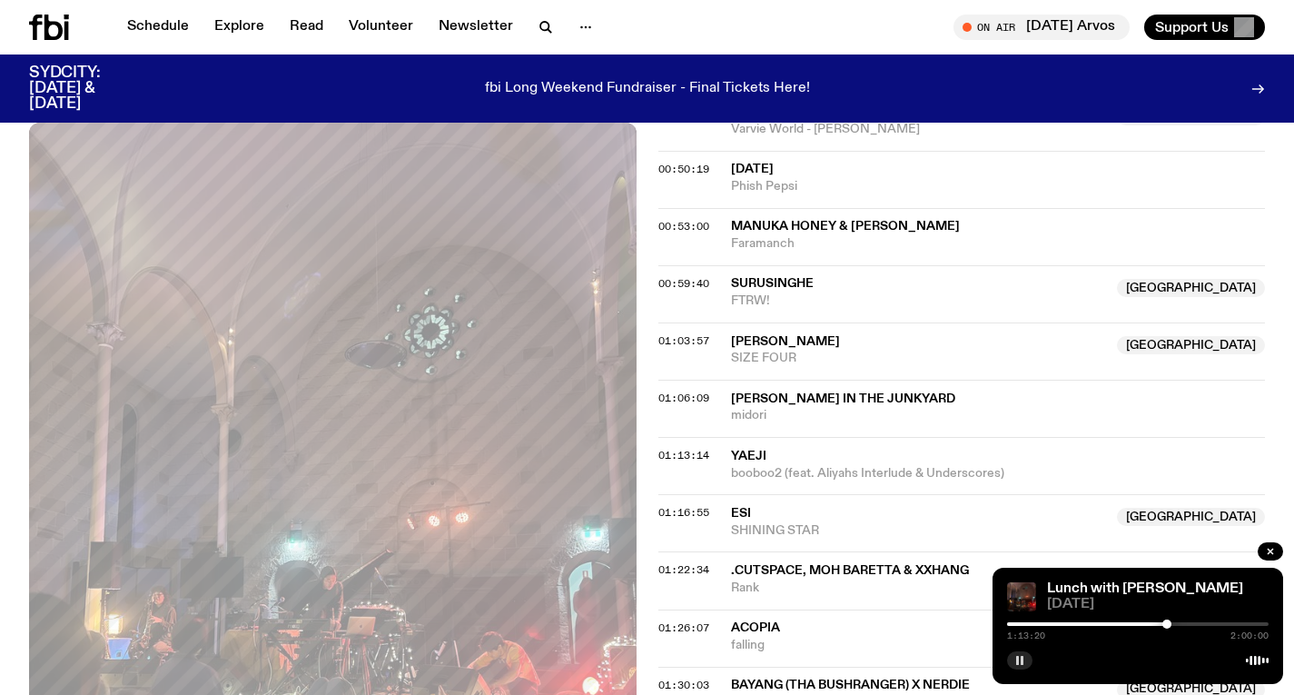
click at [1176, 624] on div at bounding box center [1138, 624] width 262 height 4
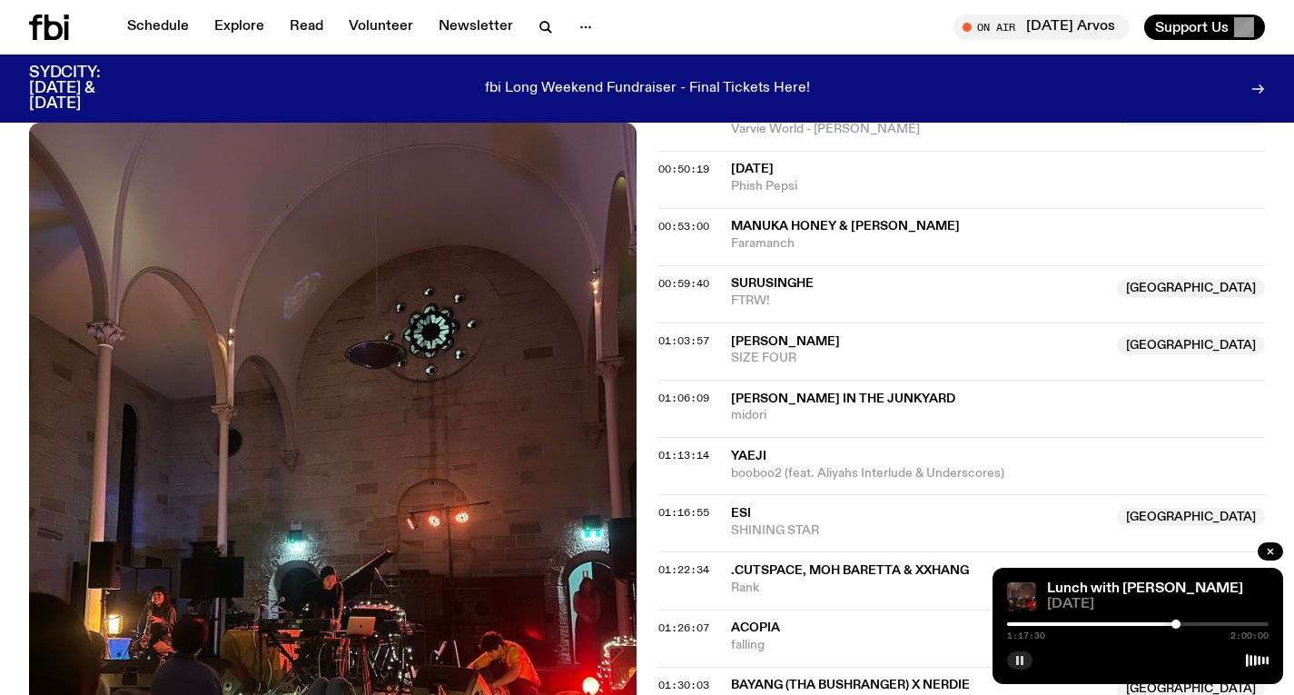
click at [1183, 624] on div at bounding box center [1138, 624] width 262 height 4
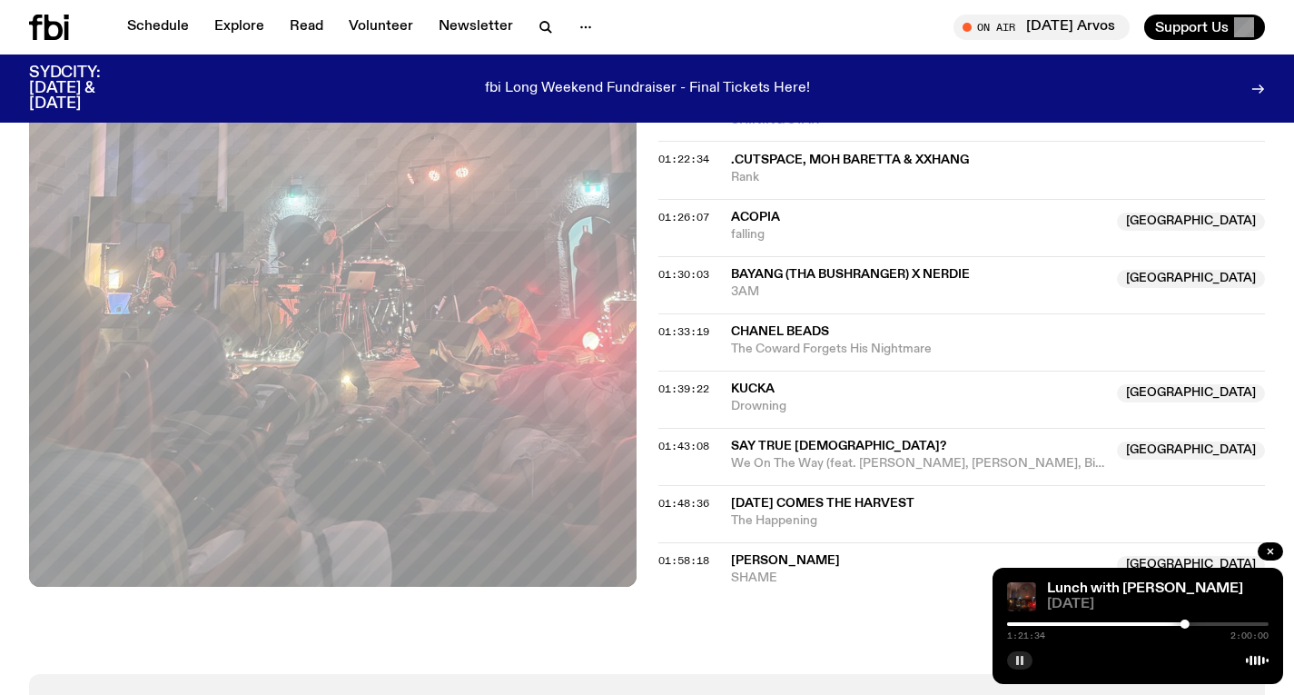
scroll to position [1690, 0]
click at [1192, 622] on div at bounding box center [1138, 624] width 262 height 4
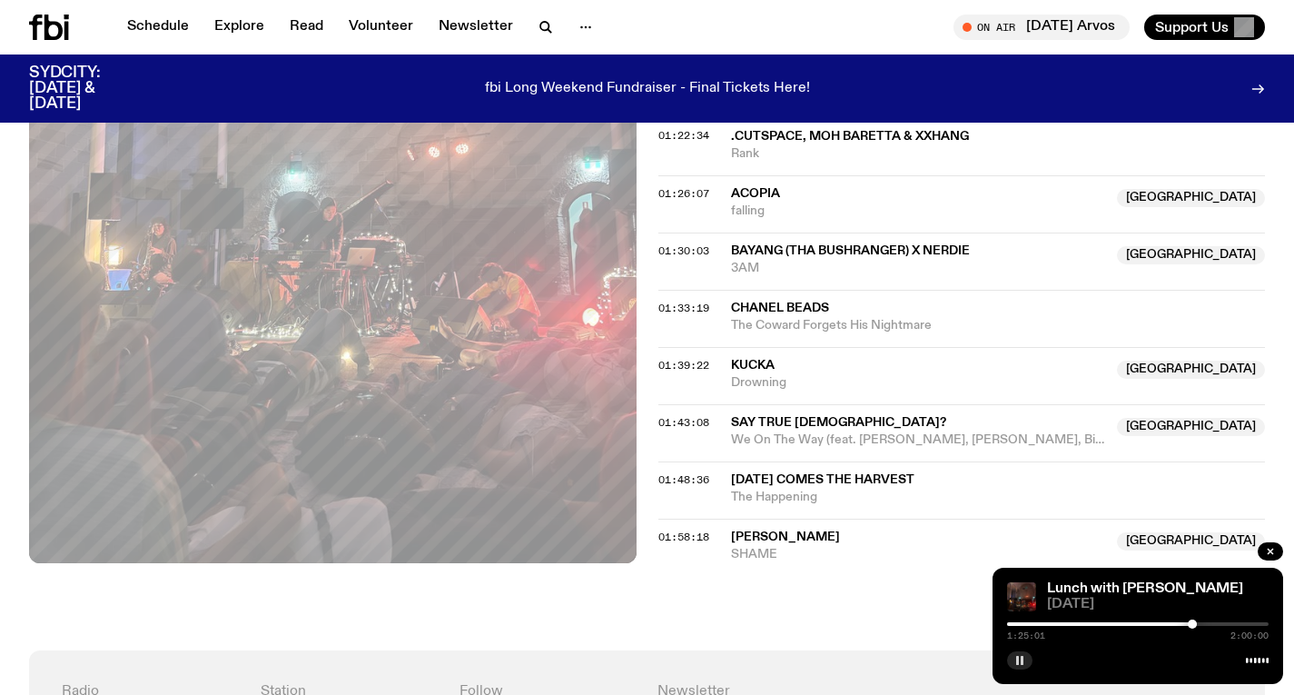
scroll to position [1713, 0]
click at [1199, 625] on div at bounding box center [1138, 624] width 262 height 4
click at [1206, 625] on div at bounding box center [1138, 624] width 262 height 4
click at [1215, 623] on div at bounding box center [1138, 624] width 262 height 4
click at [1219, 623] on div at bounding box center [1138, 624] width 262 height 4
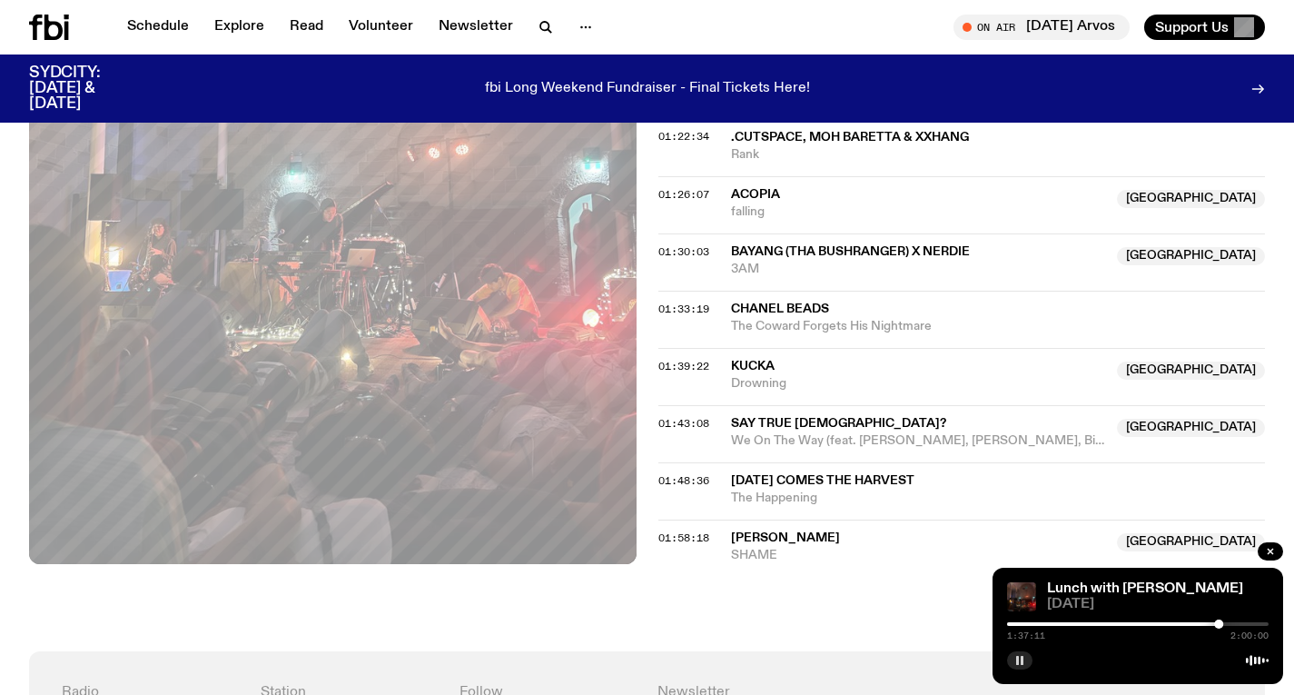
click at [1214, 620] on div "1:37:11 2:00:00" at bounding box center [1138, 630] width 262 height 22
click at [1215, 621] on div at bounding box center [1215, 624] width 9 height 9
click at [1213, 622] on div at bounding box center [1212, 624] width 9 height 9
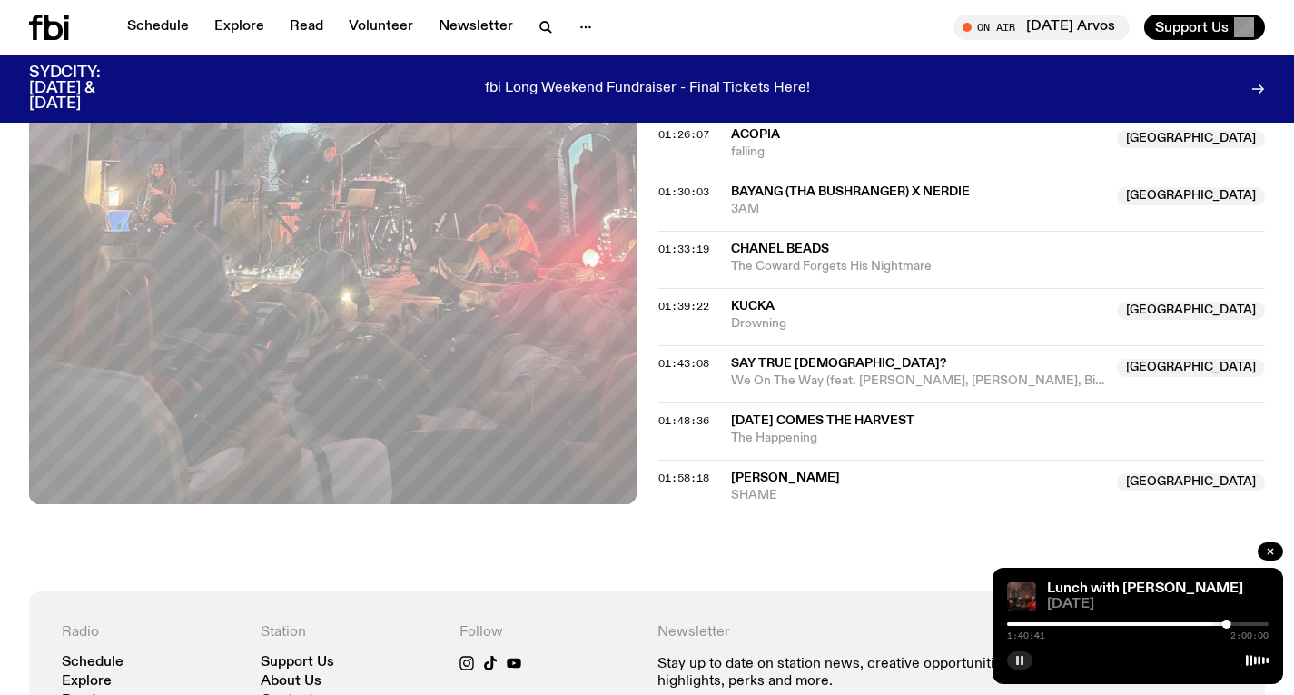
scroll to position [1800, 0]
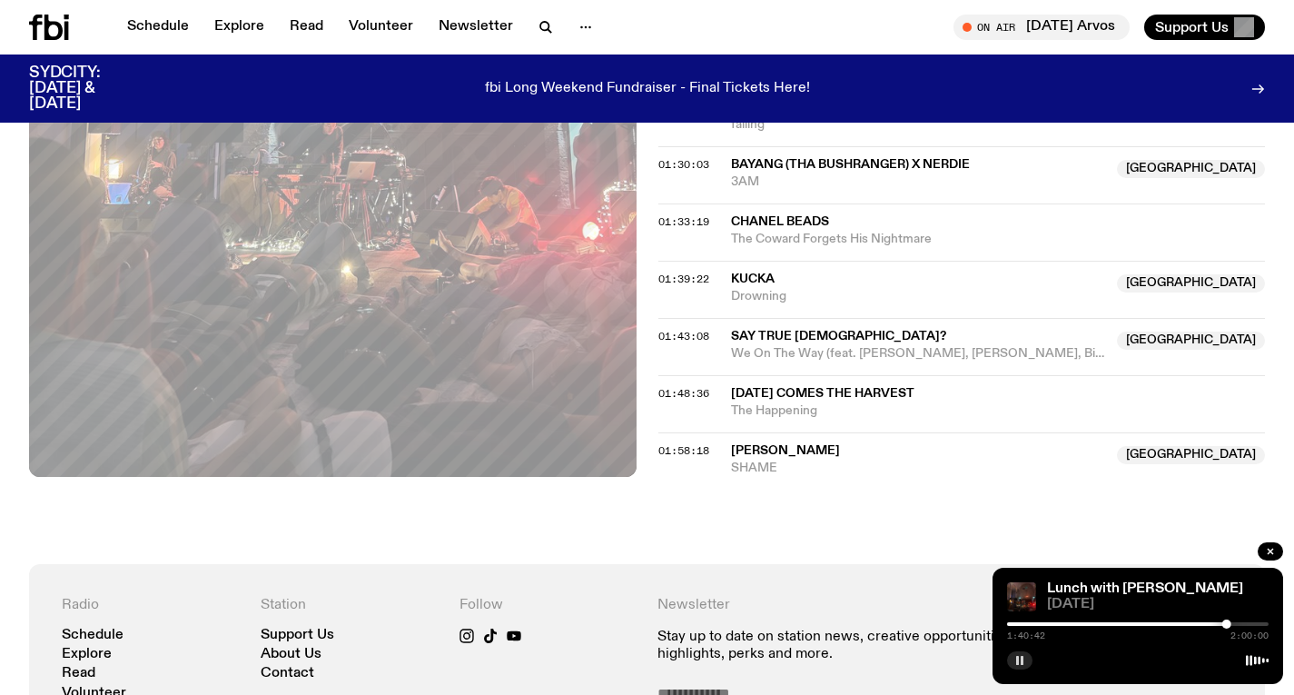
click at [1251, 623] on div at bounding box center [1138, 624] width 262 height 4
click at [1255, 623] on div at bounding box center [1250, 624] width 9 height 9
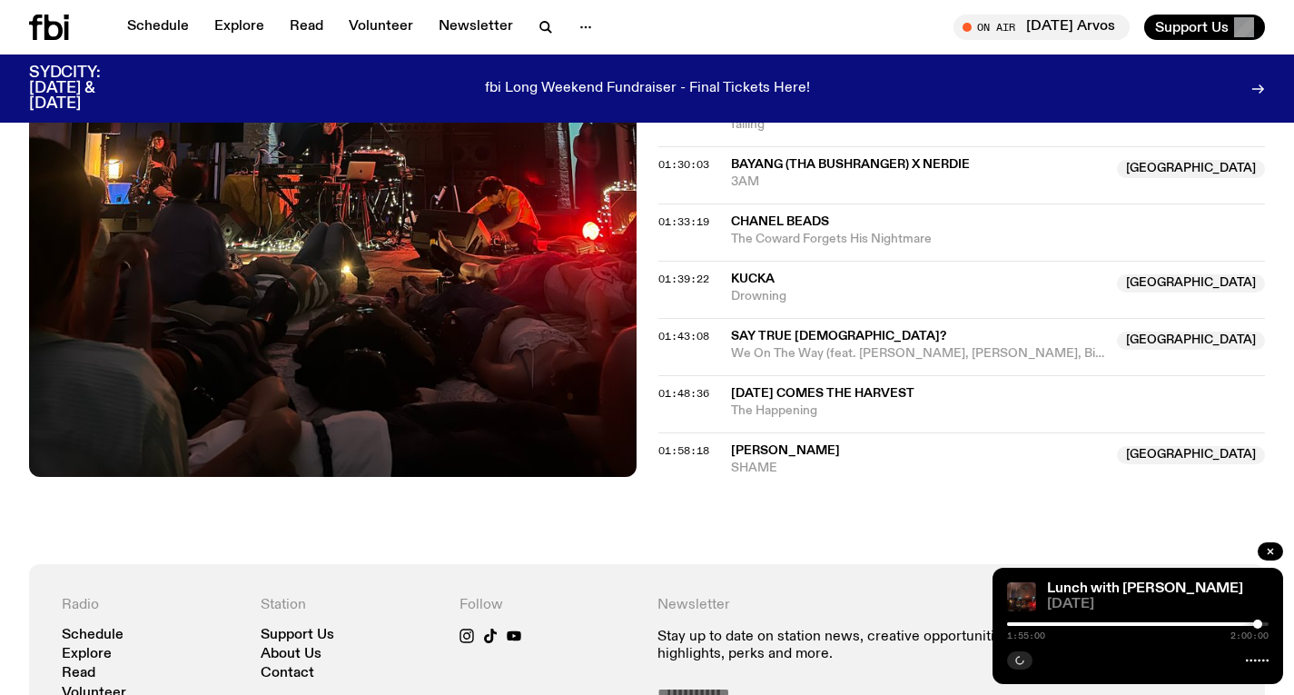
click at [1258, 622] on div at bounding box center [1258, 624] width 9 height 9
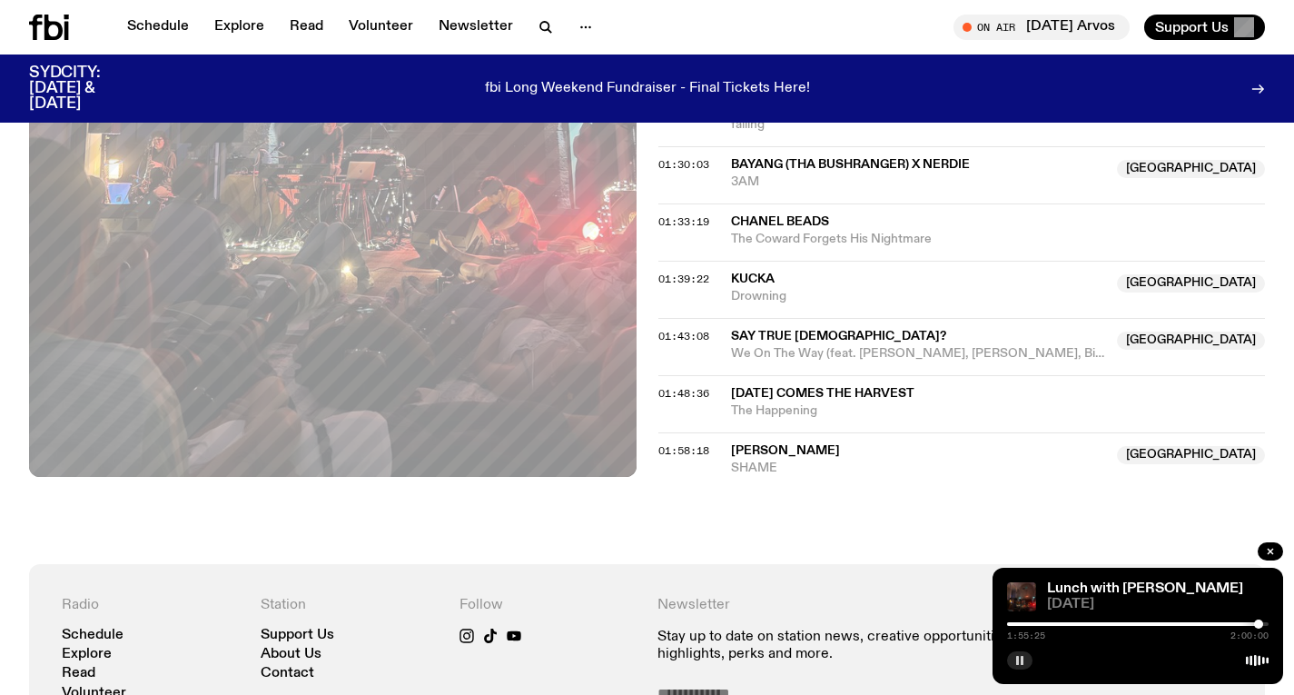
click at [1259, 622] on div at bounding box center [1259, 624] width 9 height 9
click at [1260, 622] on div at bounding box center [1259, 624] width 9 height 9
click at [1263, 622] on div at bounding box center [1259, 624] width 9 height 9
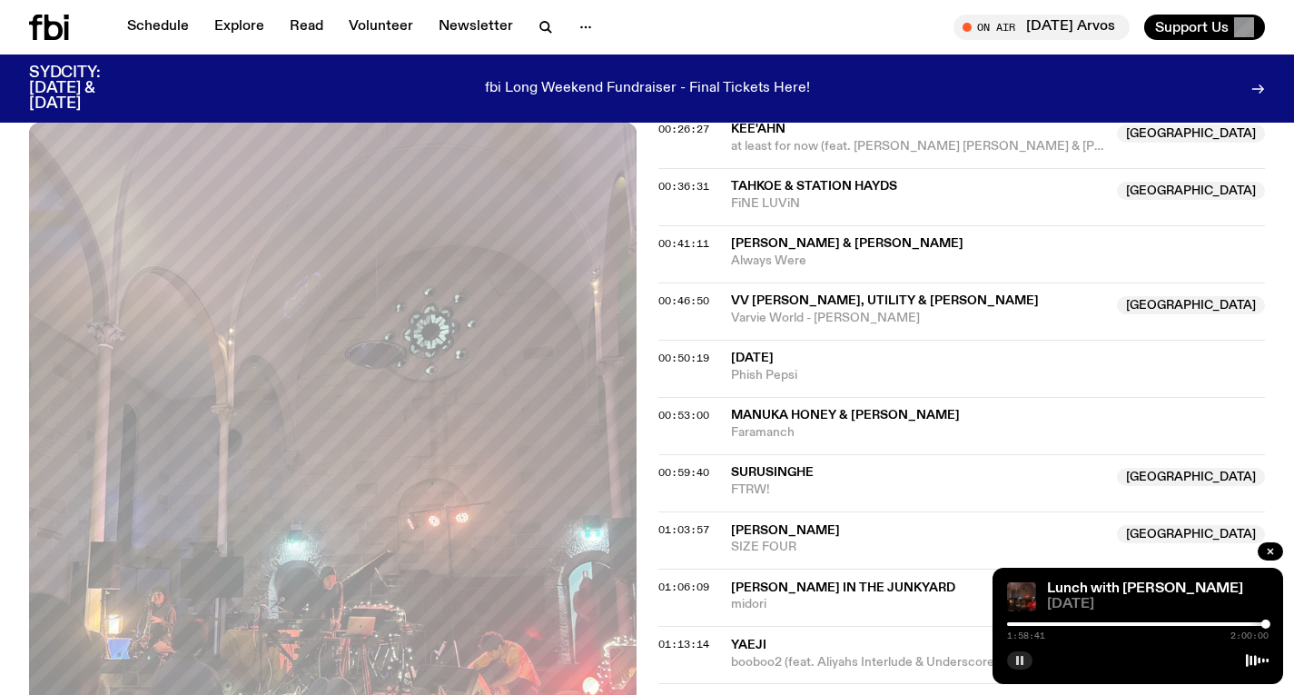
scroll to position [994, 0]
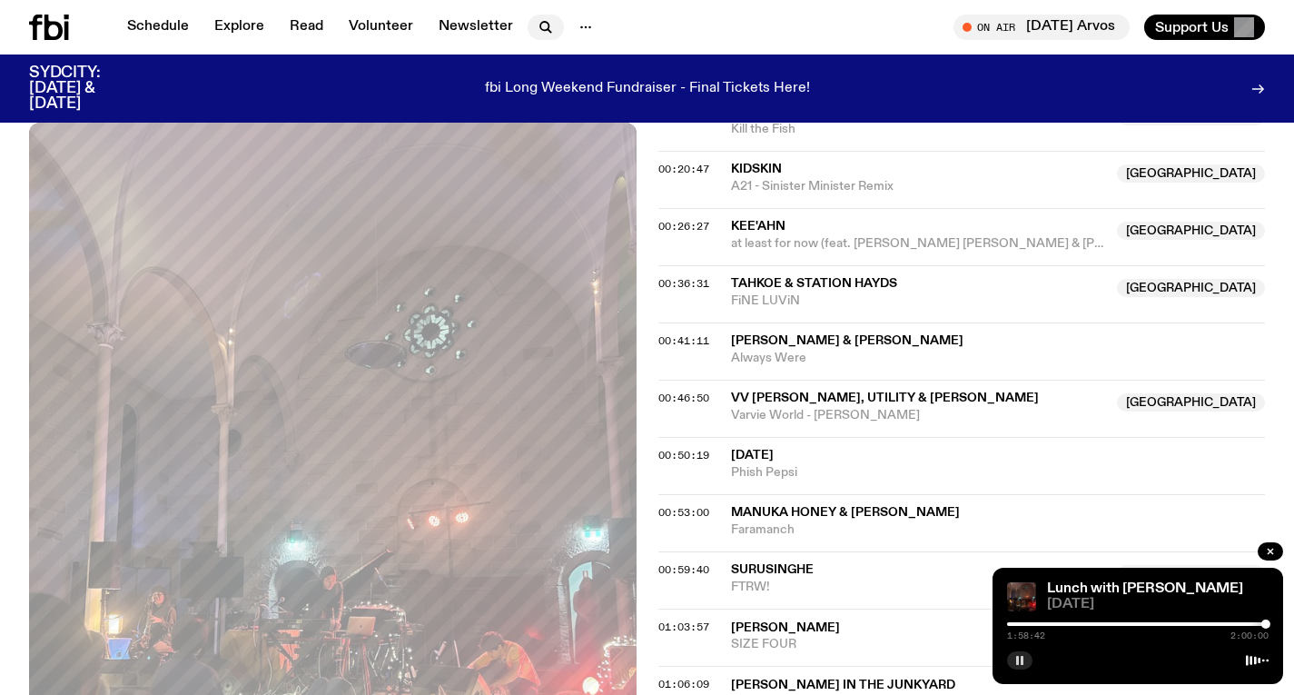
click at [539, 25] on icon "button" at bounding box center [546, 27] width 22 height 22
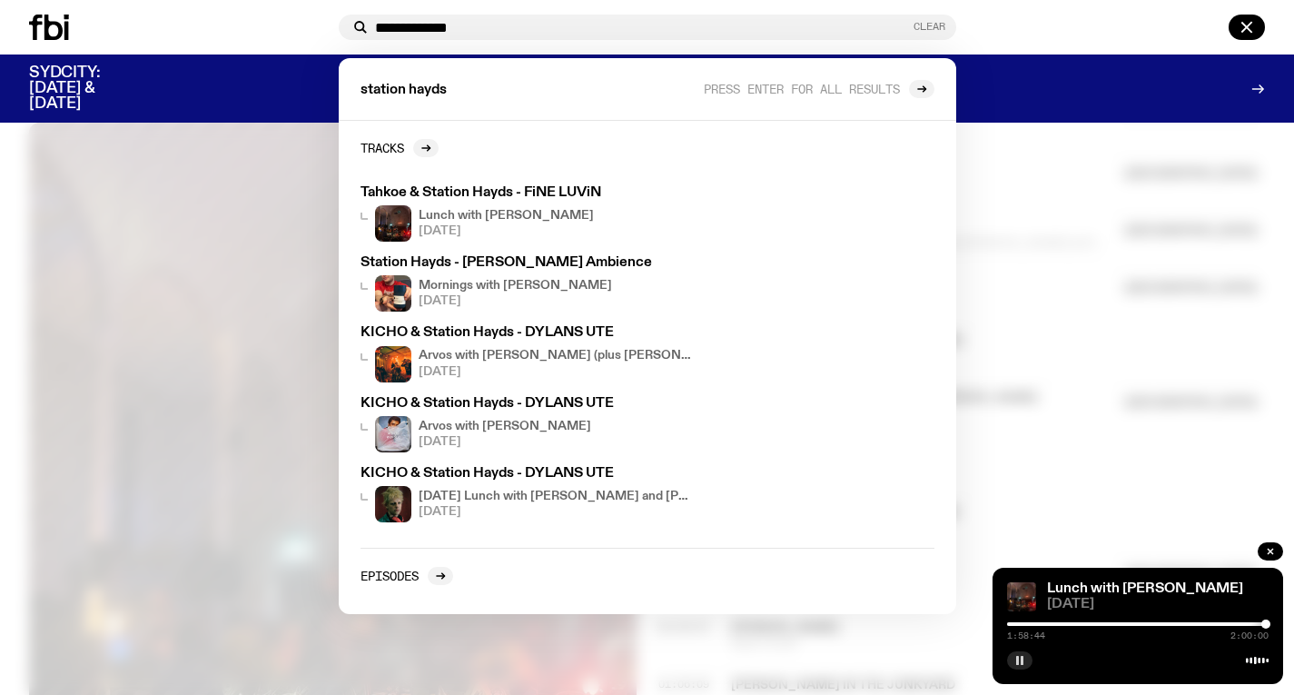
click at [937, 25] on button "Clear" at bounding box center [930, 27] width 32 height 10
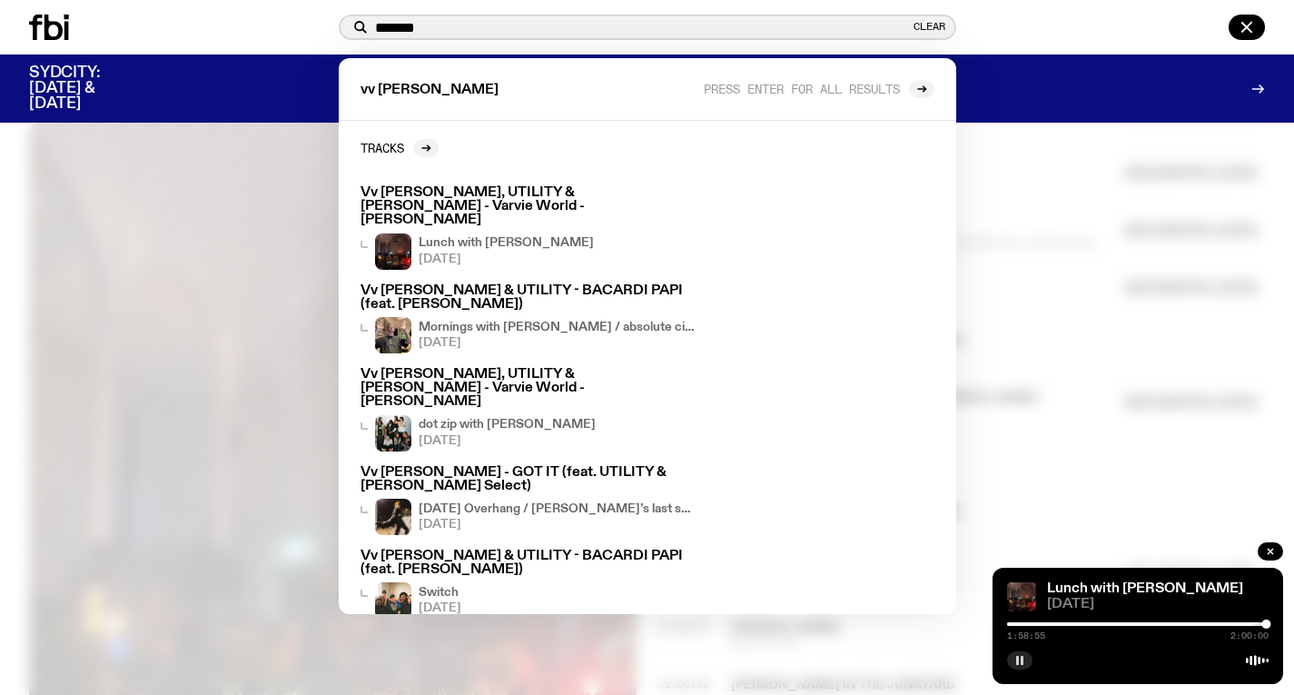
click at [590, 29] on input "*******" at bounding box center [642, 27] width 535 height 15
type input "******"
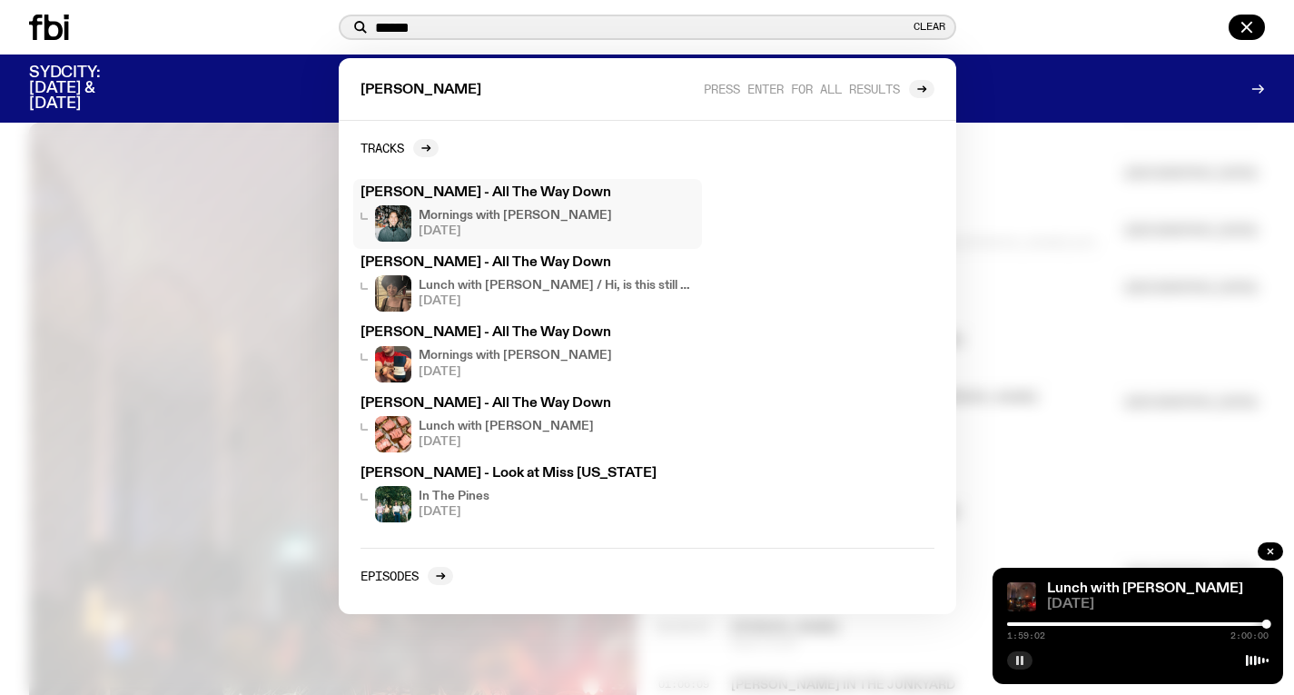
click at [563, 210] on h4 "Mornings with [PERSON_NAME]" at bounding box center [515, 216] width 193 height 12
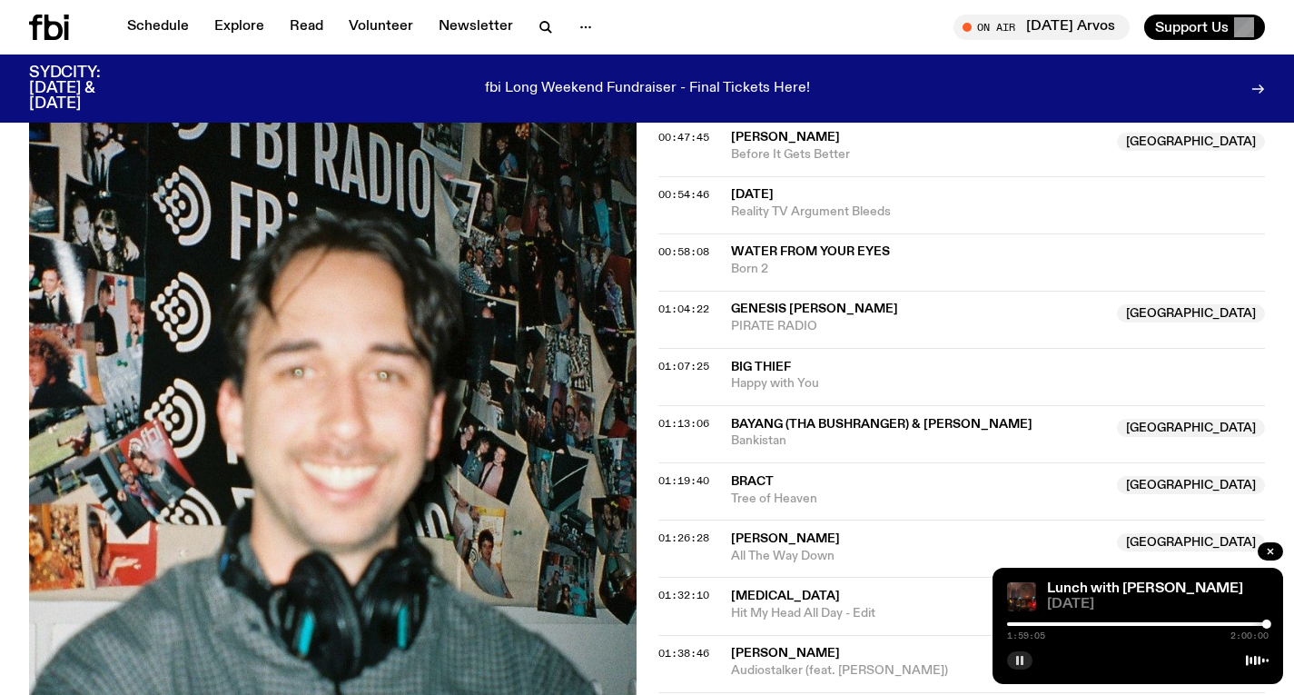
scroll to position [1348, 0]
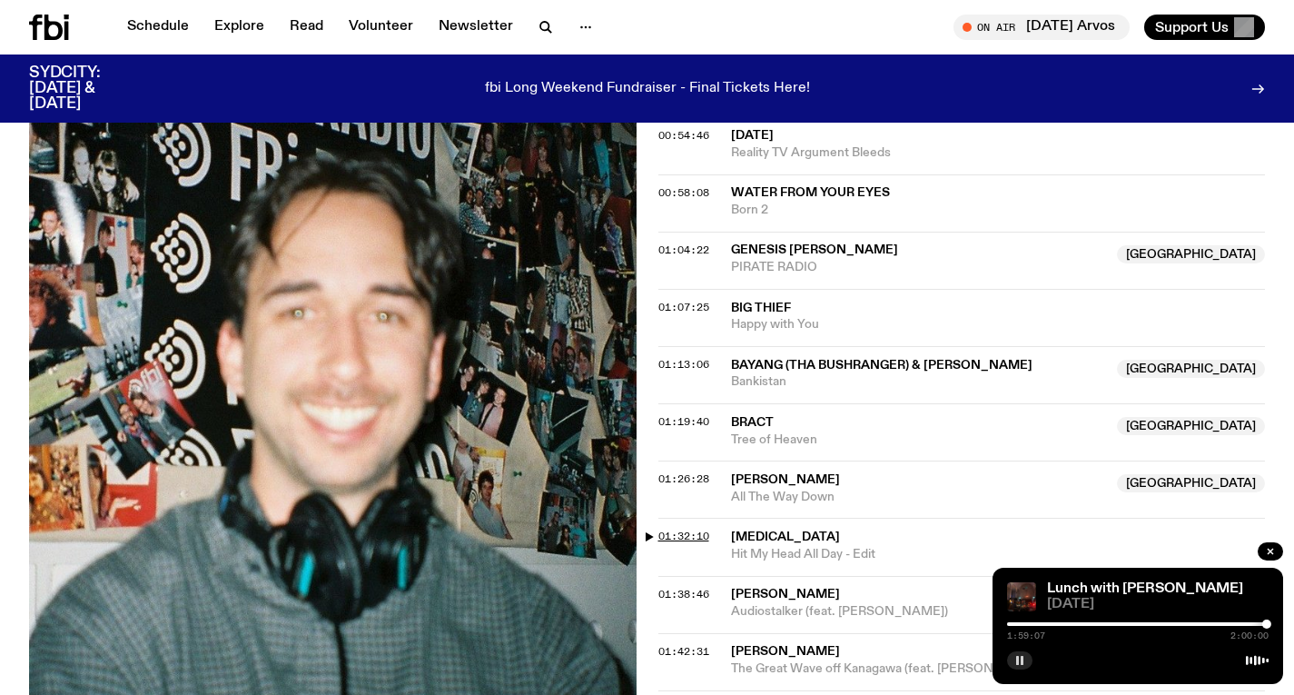
click at [689, 529] on span "01:32:10" at bounding box center [684, 536] width 51 height 15
click at [1205, 624] on div at bounding box center [1205, 624] width 9 height 9
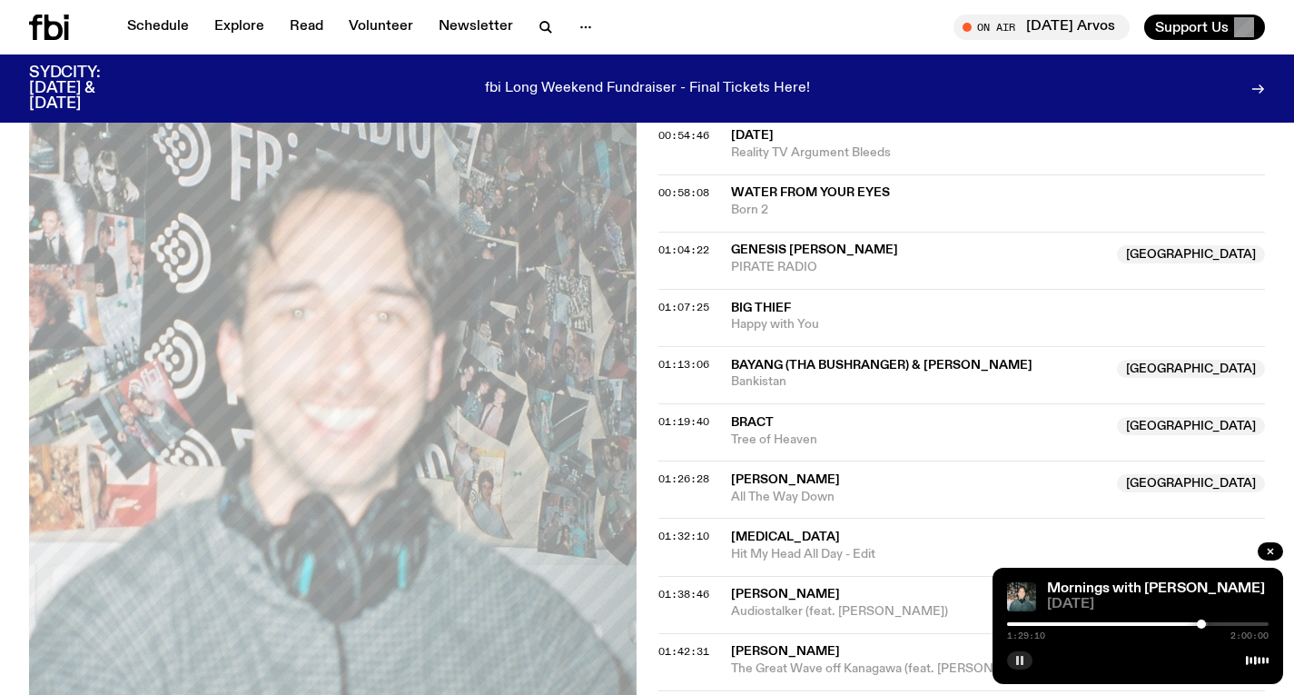
click at [1202, 621] on div at bounding box center [1201, 624] width 9 height 9
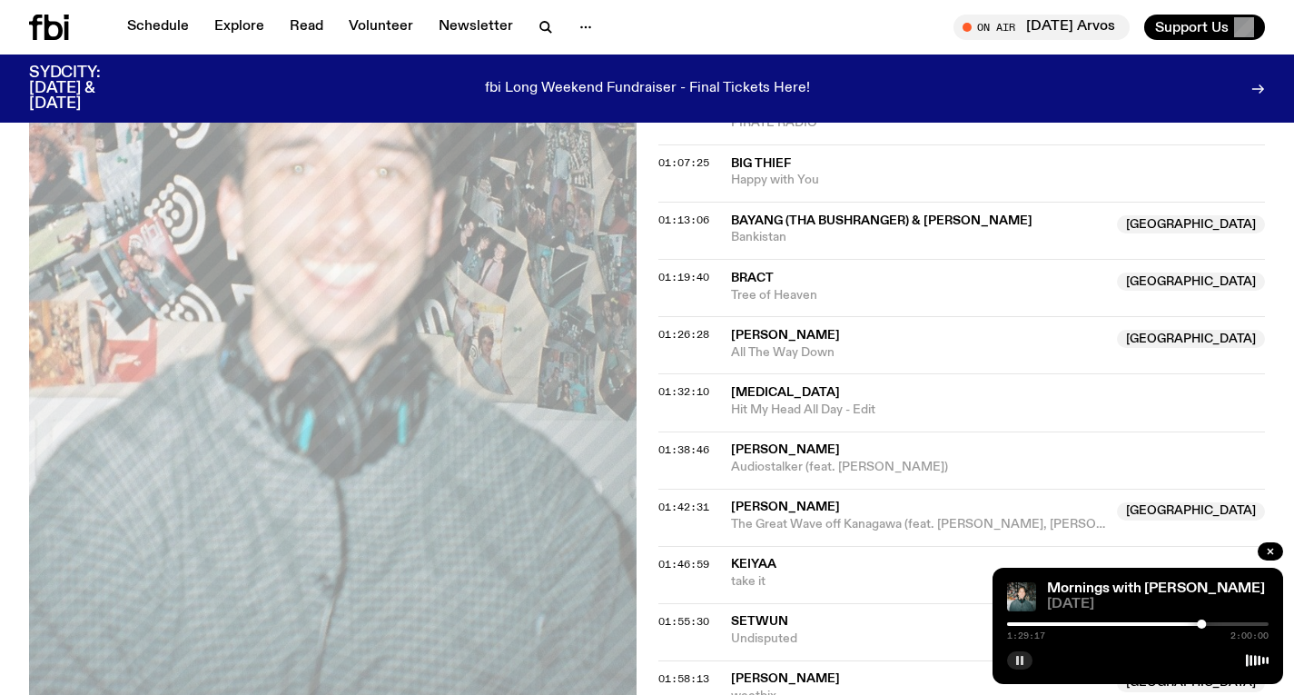
scroll to position [1515, 0]
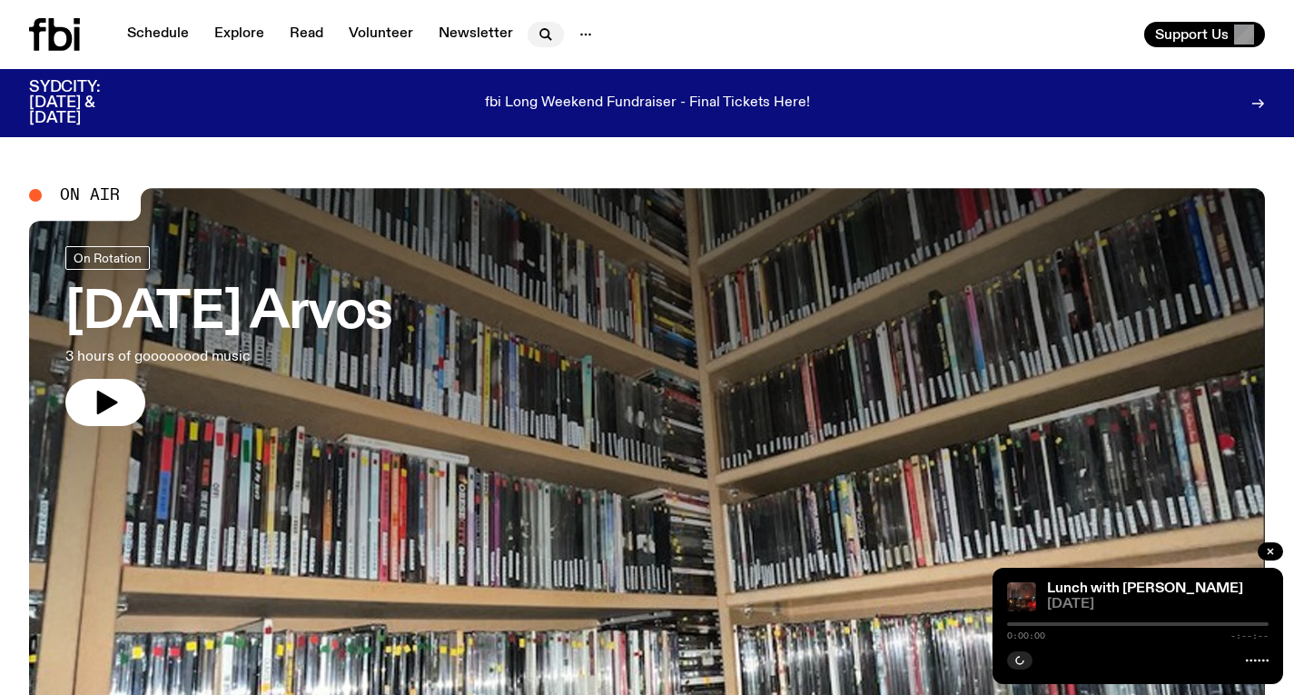
click at [544, 27] on icon "button" at bounding box center [546, 35] width 22 height 22
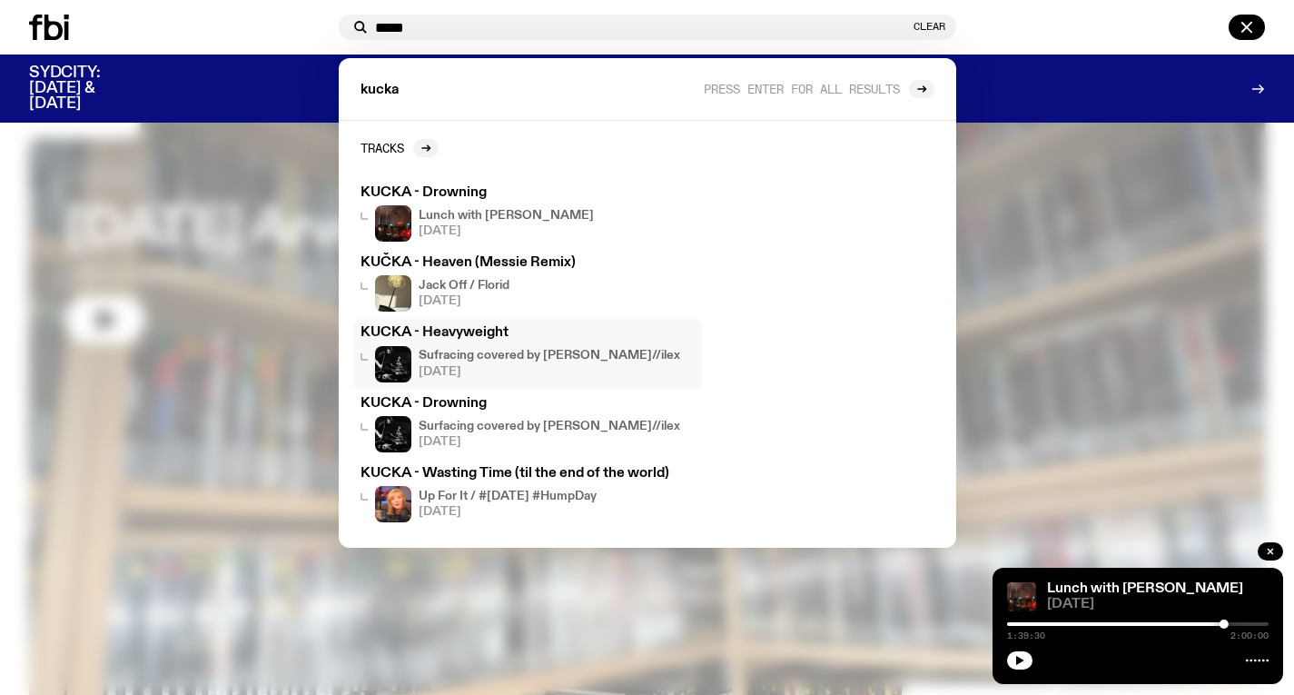
scroll to position [90, 0]
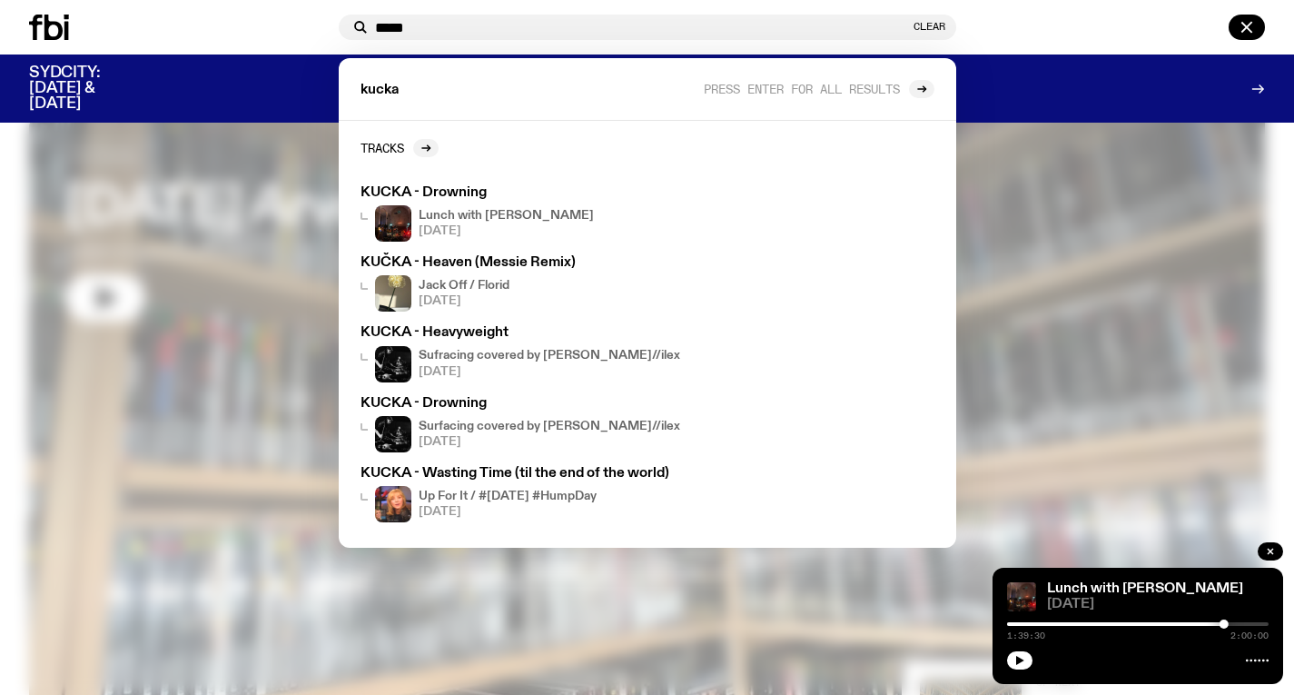
type input "*****"
click at [1001, 263] on div at bounding box center [647, 347] width 1294 height 695
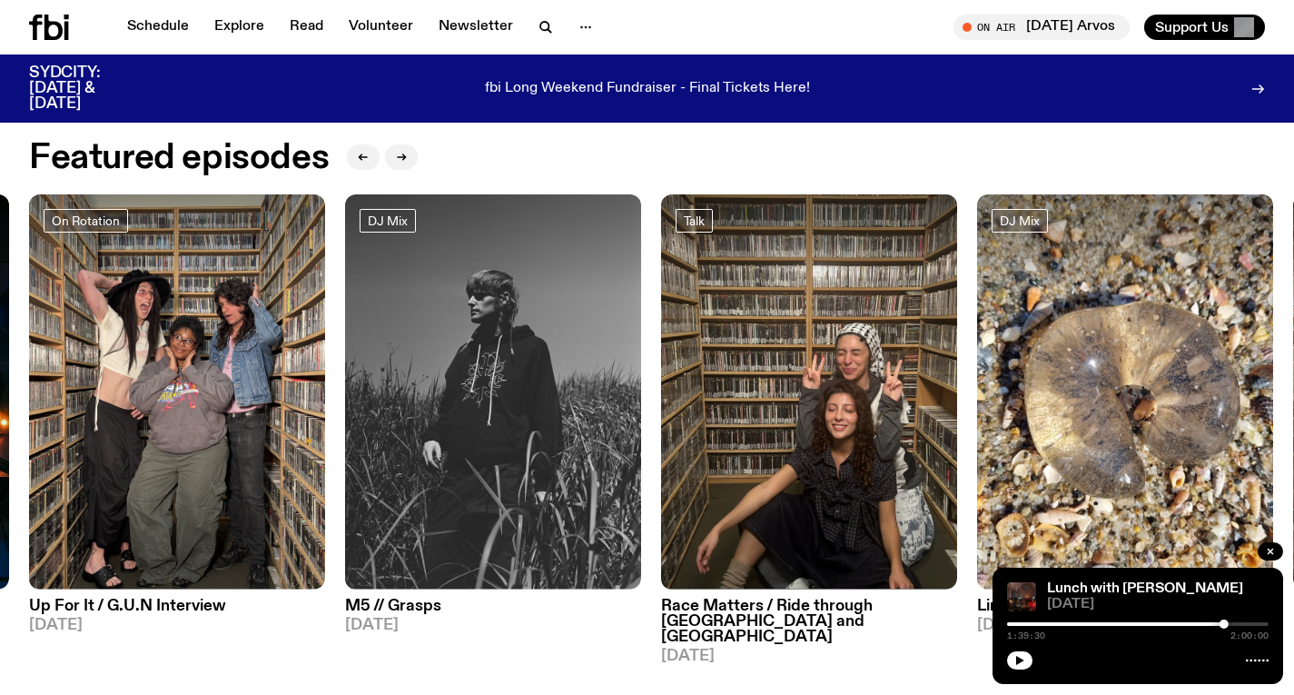
scroll to position [917, 0]
